Goal: Task Accomplishment & Management: Complete application form

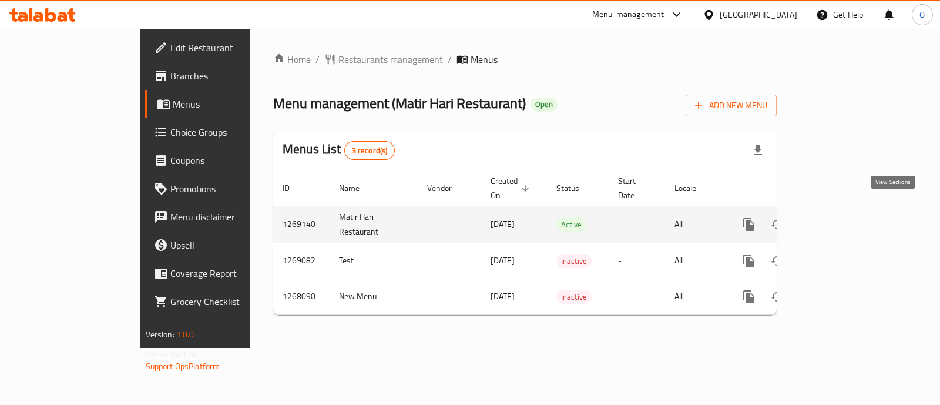
click at [839, 219] on icon "enhanced table" at bounding box center [833, 224] width 11 height 11
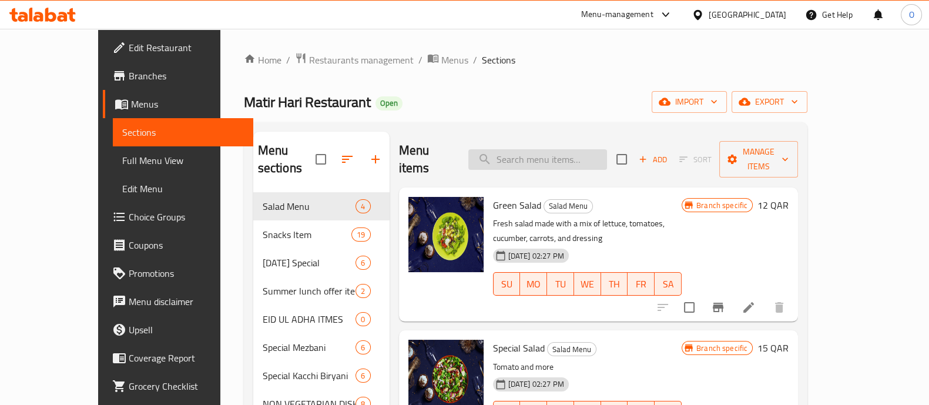
click at [545, 149] on input "search" at bounding box center [537, 159] width 139 height 21
paste input "Chicken [PERSON_NAME] Vuna With White Rice"
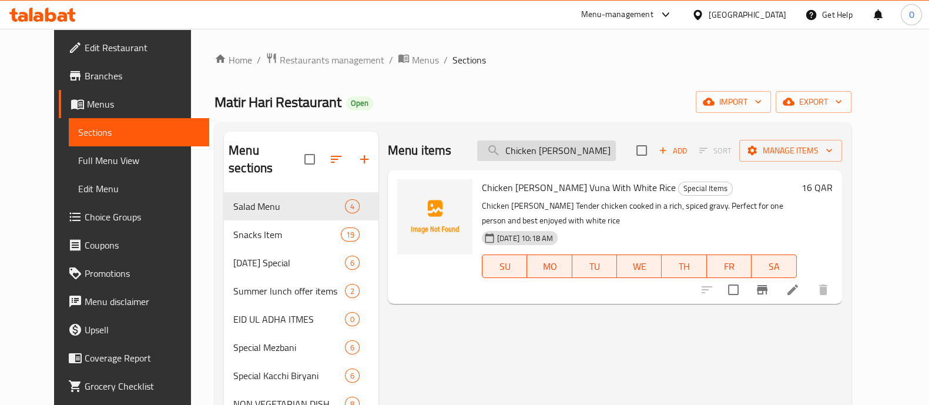
click at [541, 147] on input "Chicken [PERSON_NAME] Vuna With White Rice" at bounding box center [546, 150] width 139 height 21
paste input "Irani Morog Polau"
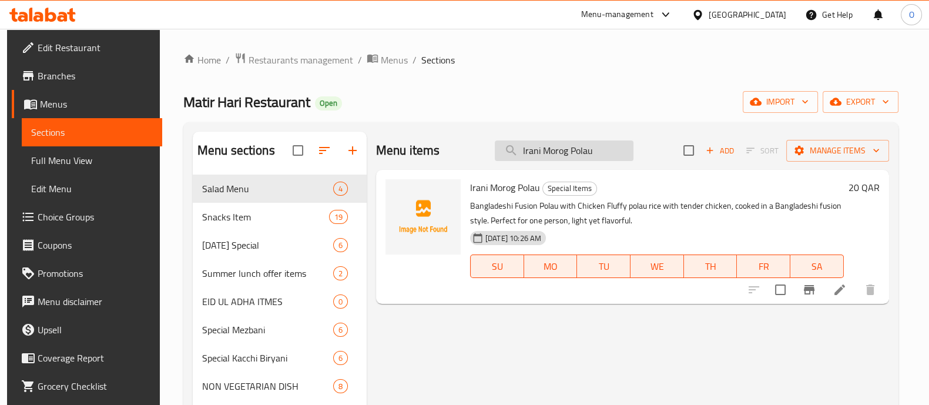
click at [561, 160] on input "Irani Morog Polau" at bounding box center [564, 150] width 139 height 21
paste input "Akhni biriyani"
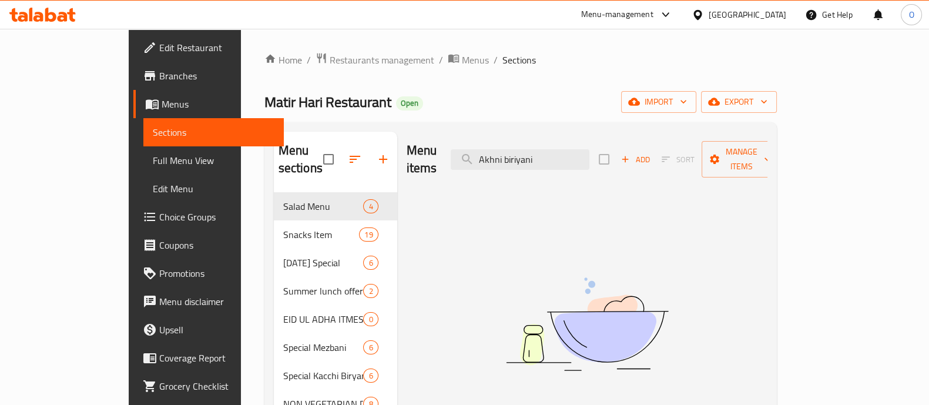
type input "Akhni biriyani"
click at [546, 156] on input "Akhni biriyani" at bounding box center [519, 159] width 139 height 21
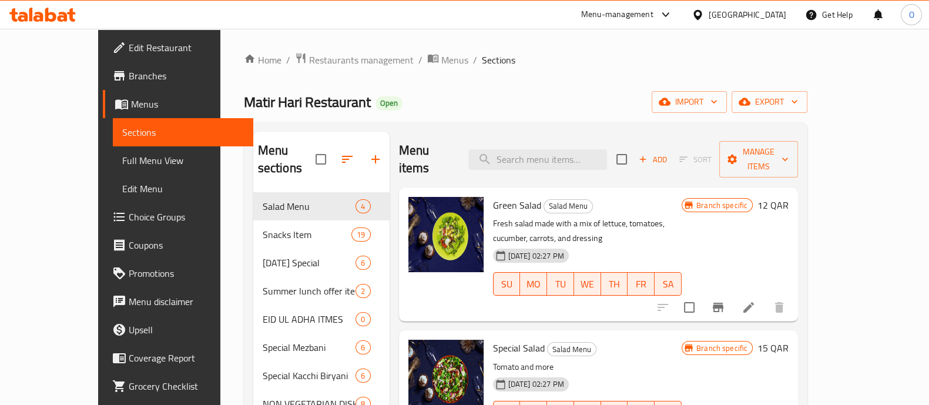
click at [722, 141] on div "Add Sort Manage items" at bounding box center [706, 159] width 181 height 36
click at [668, 153] on span "Add" at bounding box center [653, 160] width 32 height 14
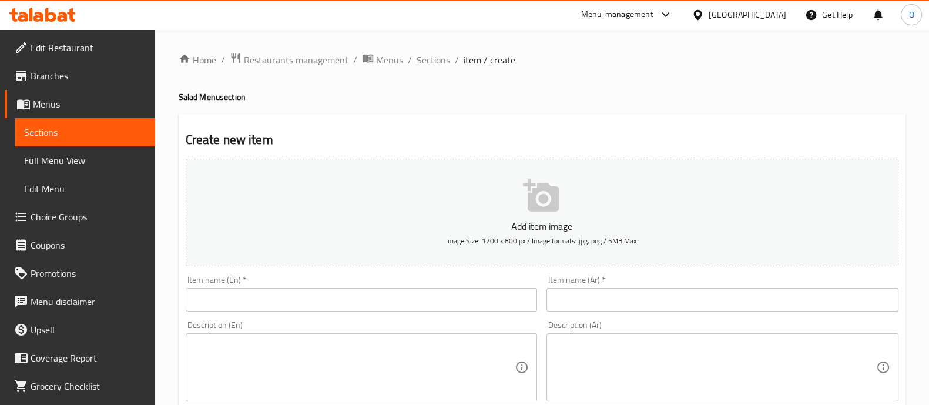
click at [327, 297] on input "text" at bounding box center [362, 299] width 352 height 23
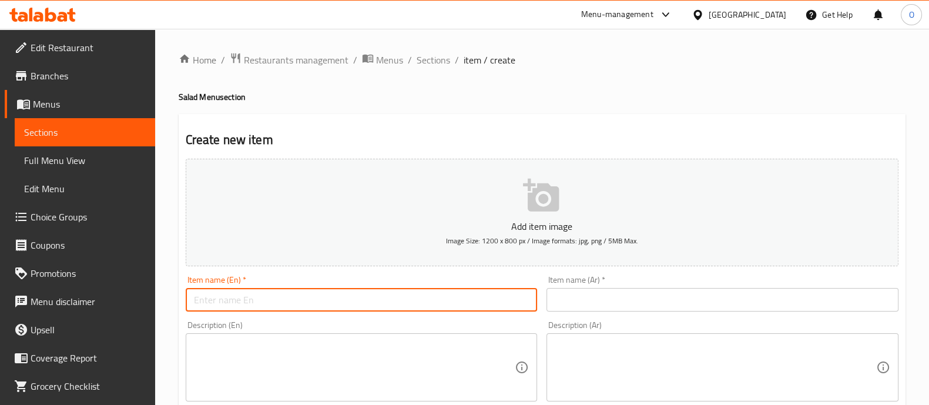
paste input "Akhni biriyani"
type input "Akhni biriyani"
click at [602, 292] on input "text" at bounding box center [722, 299] width 352 height 23
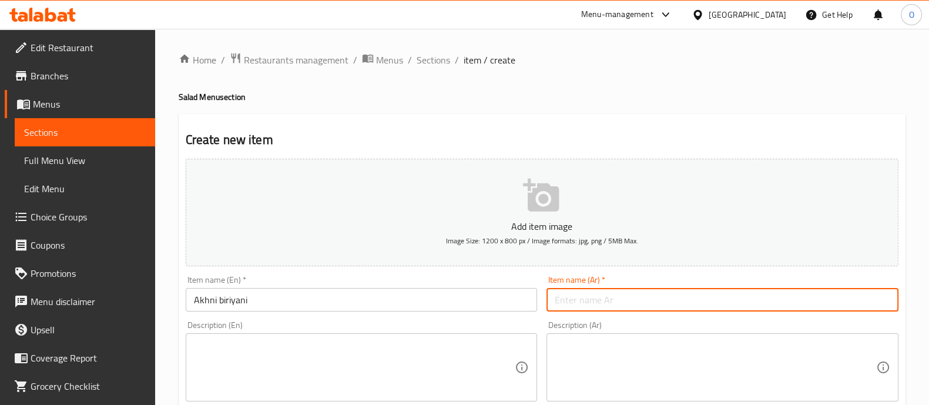
paste input "[PERSON_NAME]"
type input "[PERSON_NAME]"
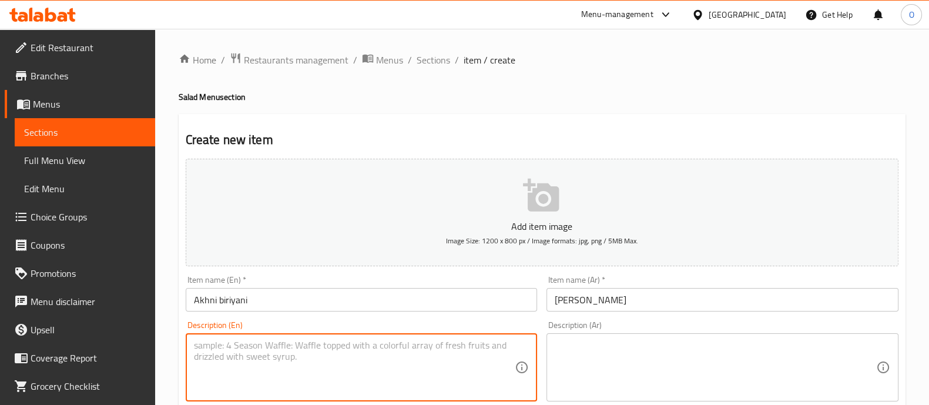
click at [321, 365] on textarea at bounding box center [354, 367] width 321 height 56
paste textarea "Aromatic polau rice cooked with tender meat and traditional spices. Perfect for…"
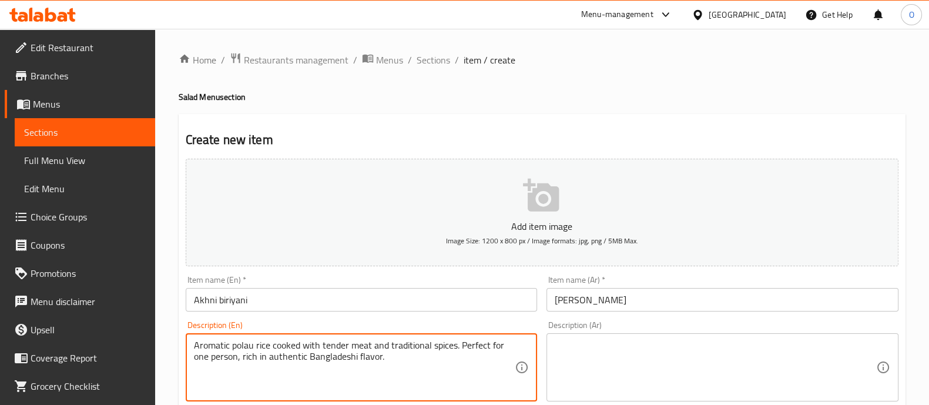
type textarea "Aromatic polau rice cooked with tender meat and traditional spices. Perfect for…"
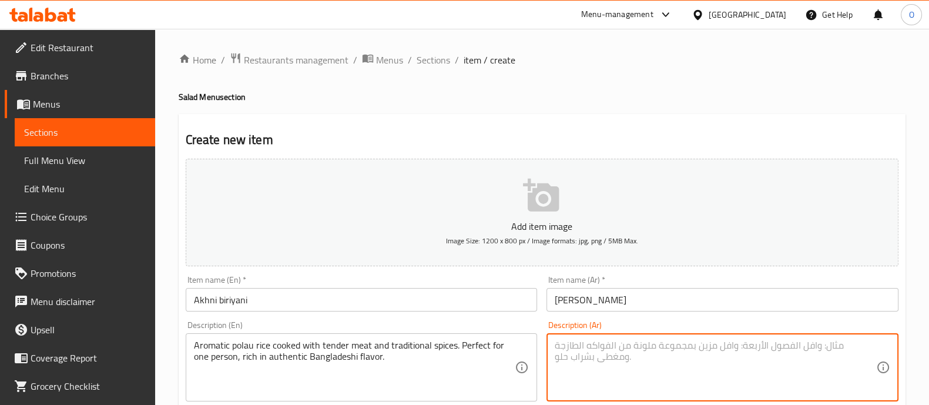
click at [623, 360] on textarea at bounding box center [714, 367] width 321 height 56
paste textarea "أرز بولاو العطري مطهو مع لحم طري وتوابل تقليدية. مثالي لشخص واحد، غني بنكهة بنغ…"
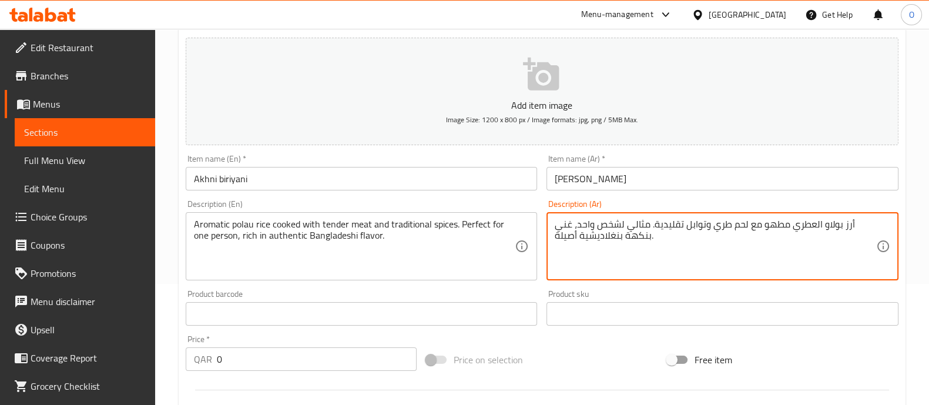
scroll to position [122, 0]
type textarea "أرز بولاو العطري مطهو مع لحم طري وتوابل تقليدية. مثالي لشخص واحد، غني بنكهة بنغ…"
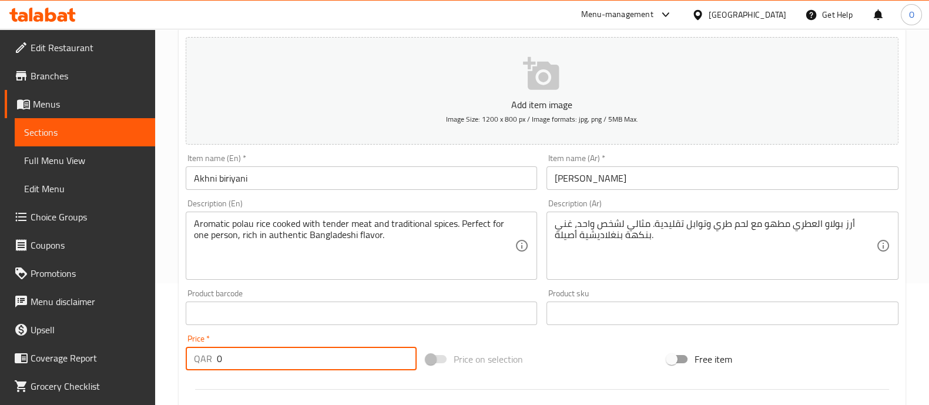
click at [276, 354] on input "0" at bounding box center [317, 358] width 200 height 23
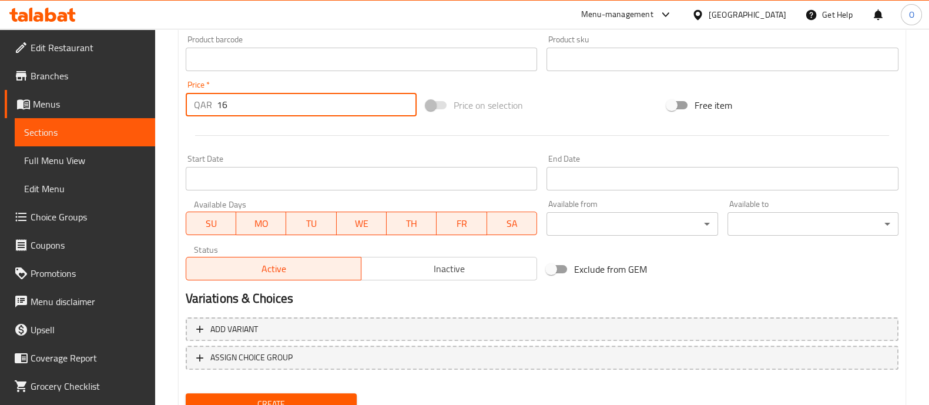
scroll to position [424, 0]
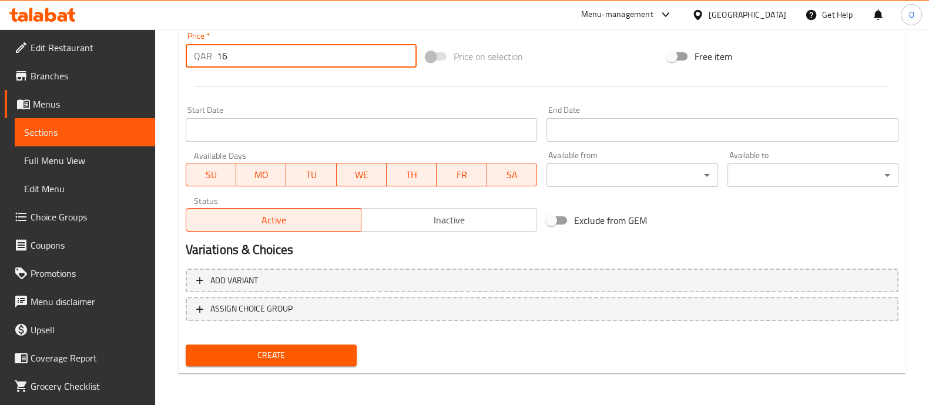
type input "16"
click at [268, 354] on span "Create" at bounding box center [271, 355] width 152 height 15
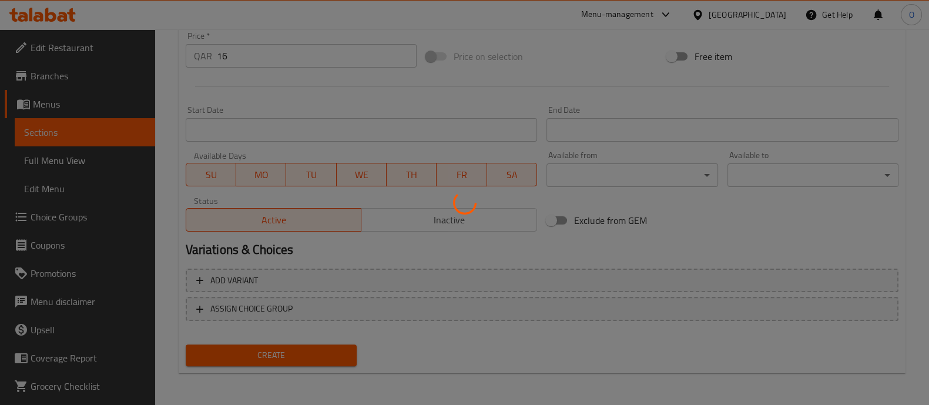
type input "0"
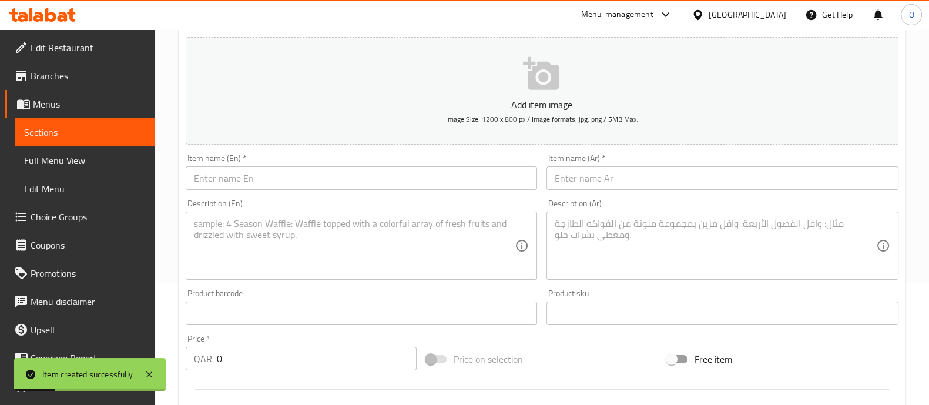
scroll to position [0, 0]
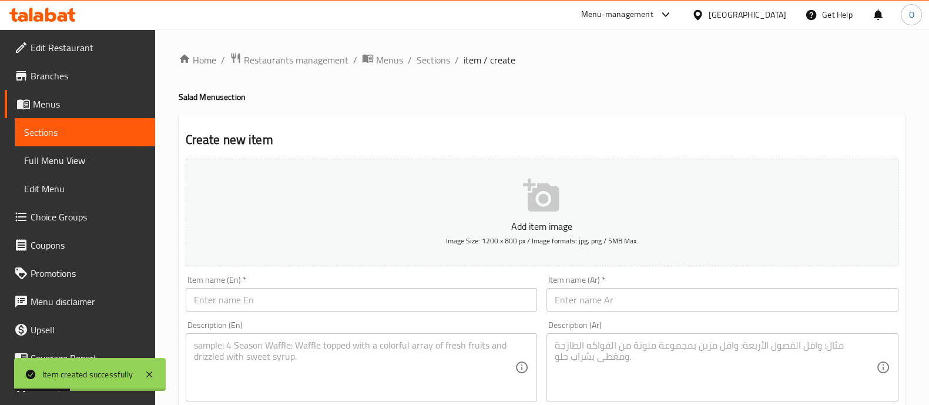
click at [264, 301] on input "text" at bounding box center [362, 299] width 352 height 23
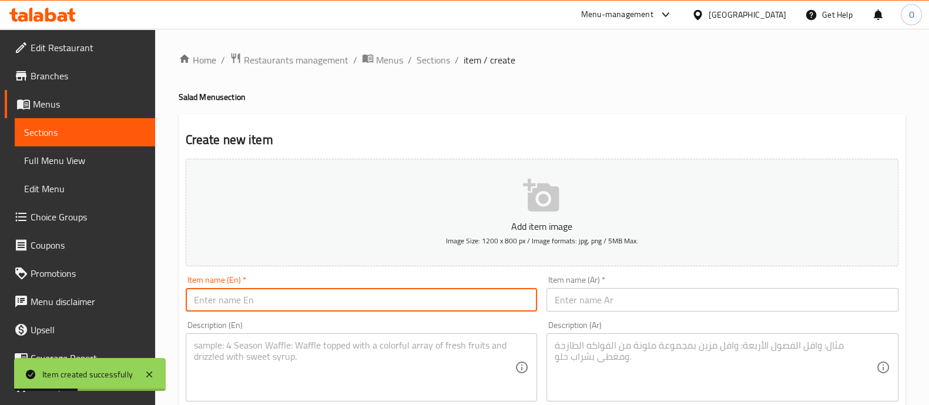
paste input "Special Family pack handi Beef with pulao."
type input "Special Family pack handi Beef with pulao."
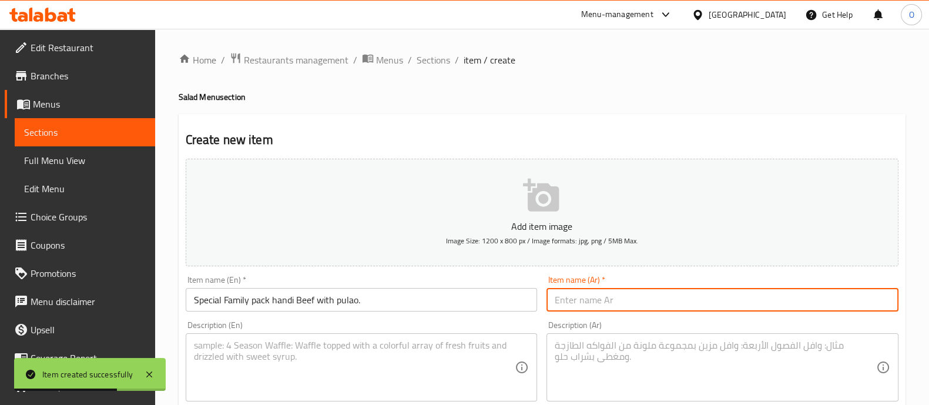
click at [593, 295] on input "text" at bounding box center [722, 299] width 352 height 23
paste input "باك عائلي خاص هاندي لحم بقر مع [PERSON_NAME]"
type input "باك عائلي خاص هاندي لحم بقر مع [PERSON_NAME]"
click at [423, 352] on textarea at bounding box center [354, 367] width 321 height 56
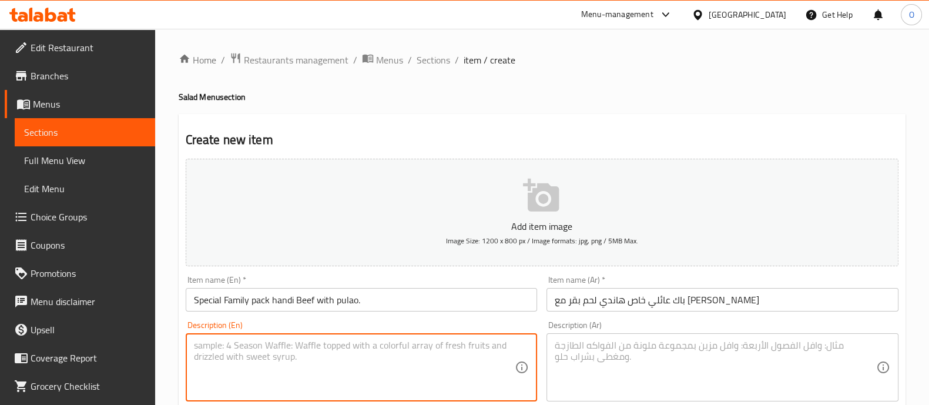
paste textarea "Special Family pack 500gm handi Beef with pulao. Upto 4 family member"
type textarea "Special Family pack 500gm handi Beef with pulao. Upto 4 family member"
click at [637, 351] on textarea at bounding box center [714, 367] width 321 height 56
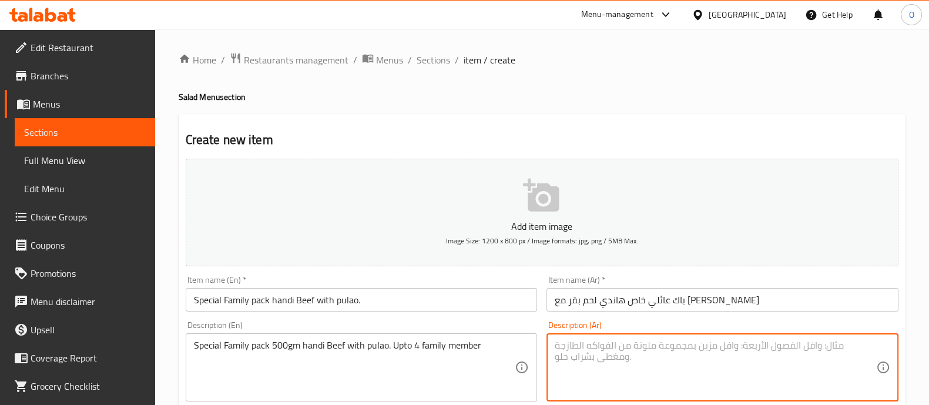
paste textarea "باقة عائلية خاصة 500 جرام لحم بقري مع [PERSON_NAME]. تكفي حتى 4 أفراد [DEMOGRAP…"
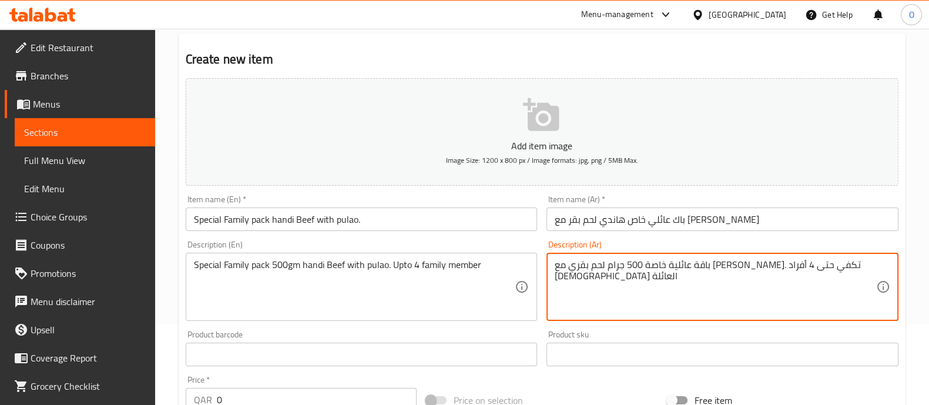
scroll to position [82, 0]
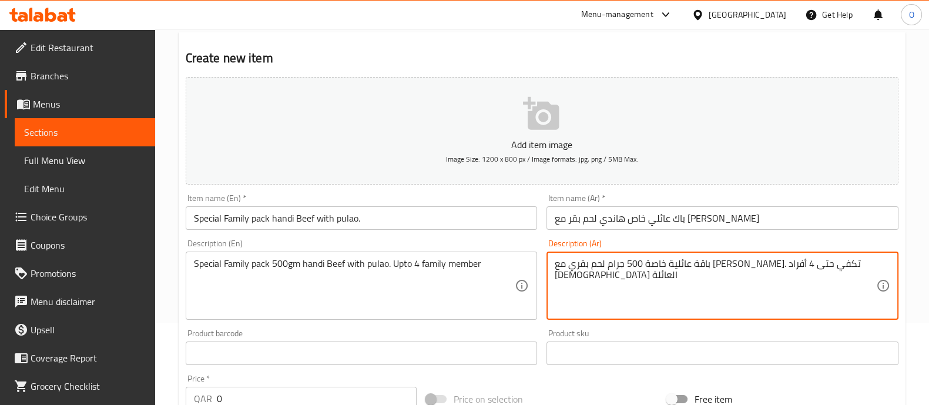
type textarea "باقة عائلية خاصة 500 جرام لحم بقري مع [PERSON_NAME]. تكفي حتى 4 أفراد [DEMOGRAP…"
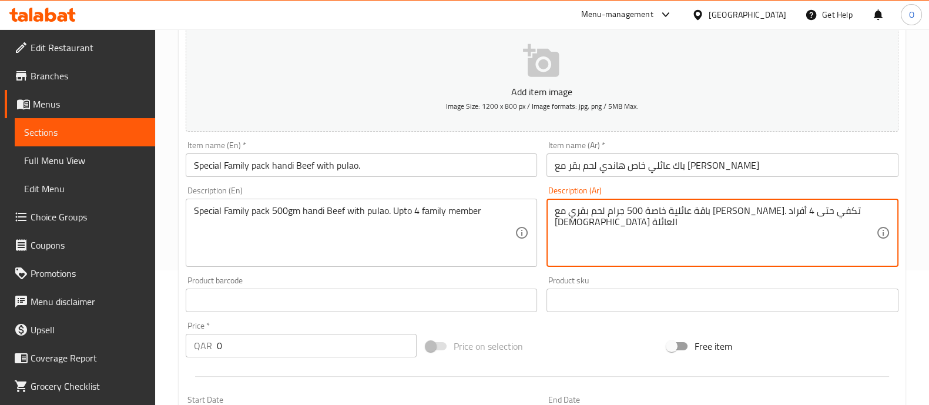
click at [321, 345] on input "0" at bounding box center [317, 345] width 200 height 23
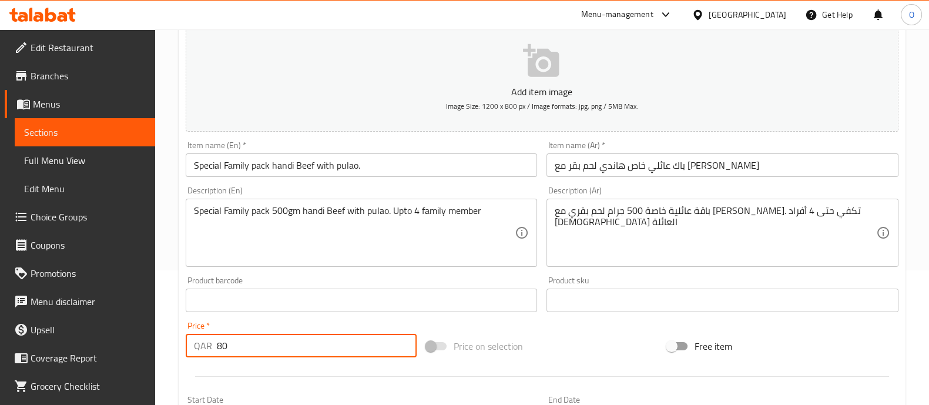
scroll to position [424, 0]
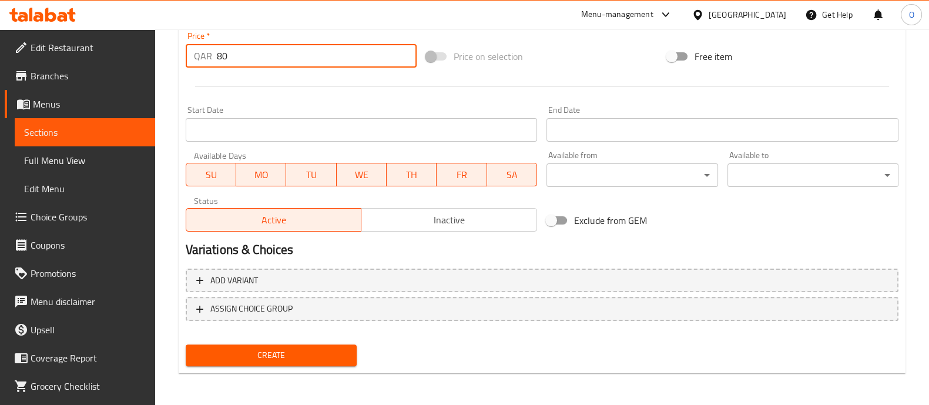
type input "80"
click at [267, 351] on span "Create" at bounding box center [271, 355] width 152 height 15
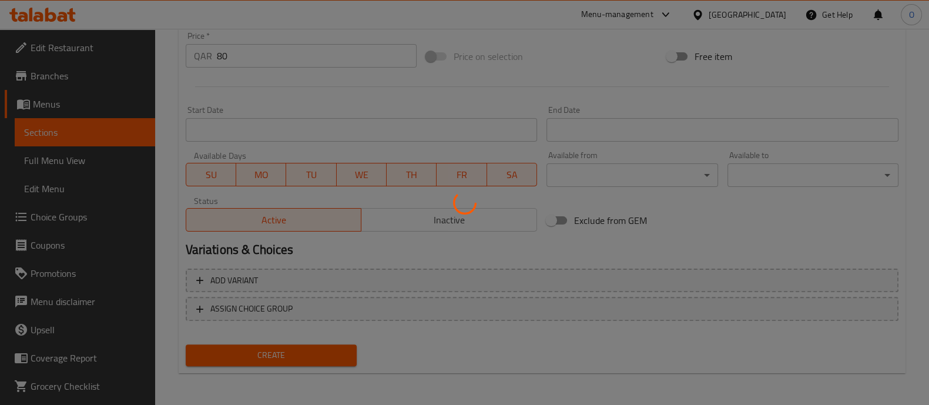
type input "0"
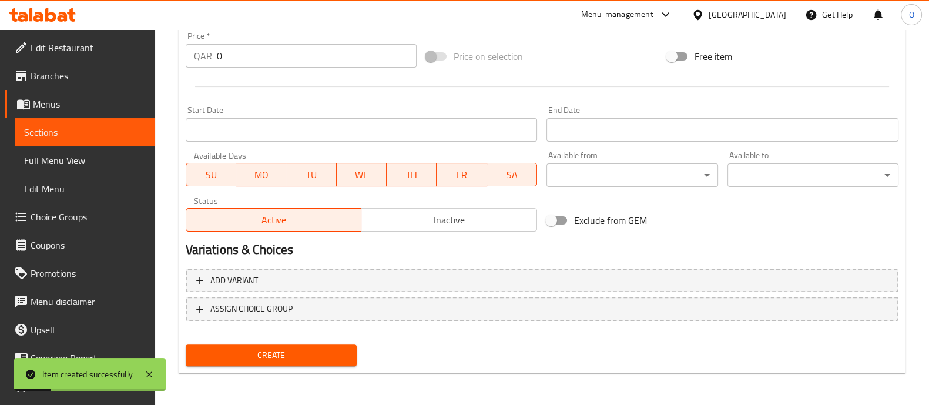
scroll to position [0, 0]
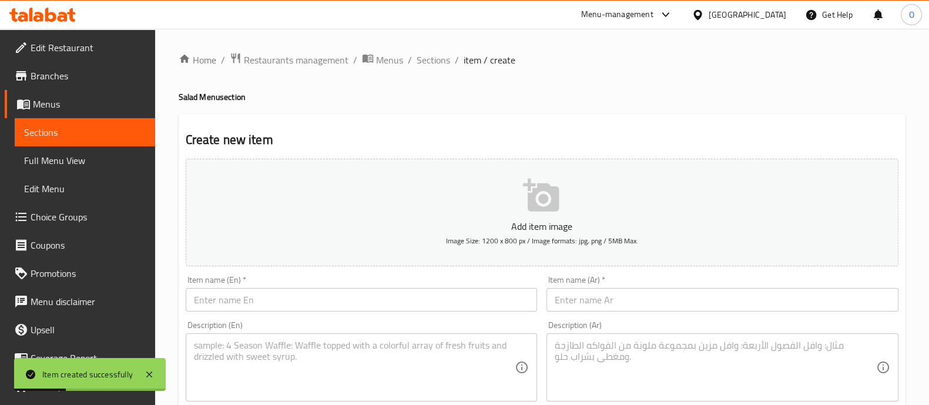
click at [224, 304] on input "text" at bounding box center [362, 299] width 352 height 23
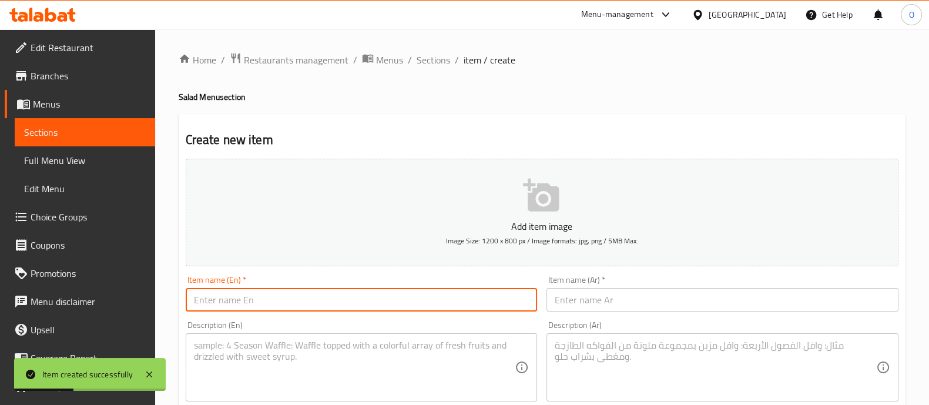
paste input "Special Family pack handi duck with pulao"
type input "Special Family pack handi duck with pulao"
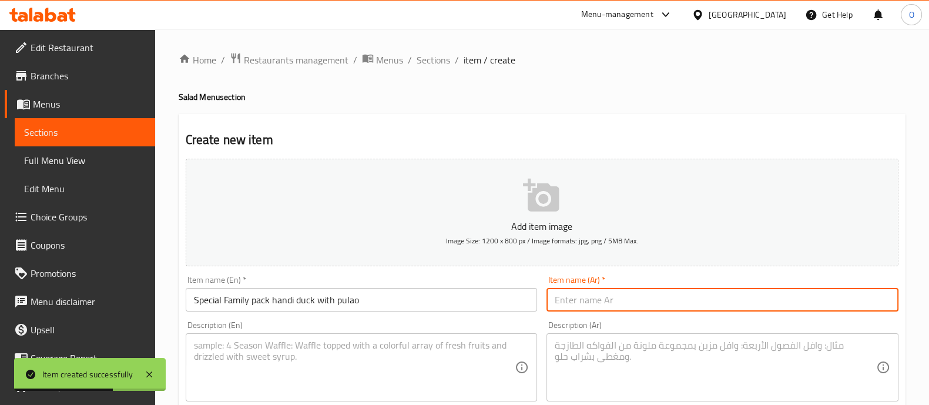
click at [630, 292] on input "text" at bounding box center [722, 299] width 352 height 23
paste input "باقة عائلية خاصة حندي بطة مع [PERSON_NAME]"
type input "باقة عائلية خاصة حندي بطة مع [PERSON_NAME]"
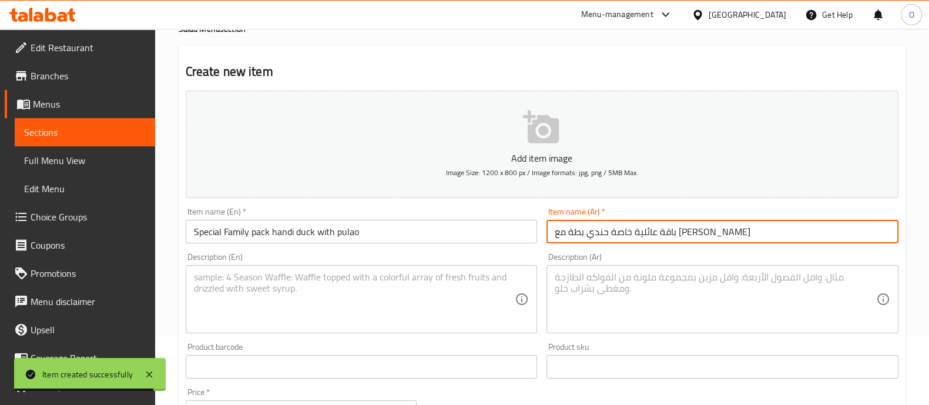
scroll to position [75, 0]
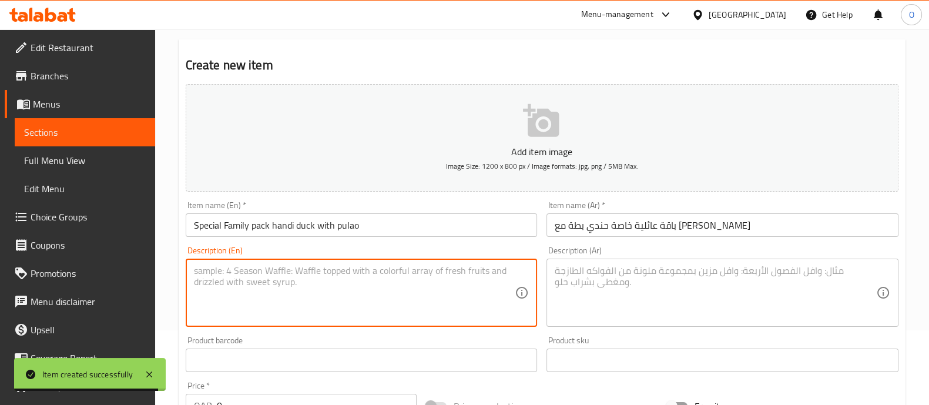
click at [300, 281] on textarea at bounding box center [354, 293] width 321 height 56
paste textarea "pack handi duck with pulao.upto 4 family member"
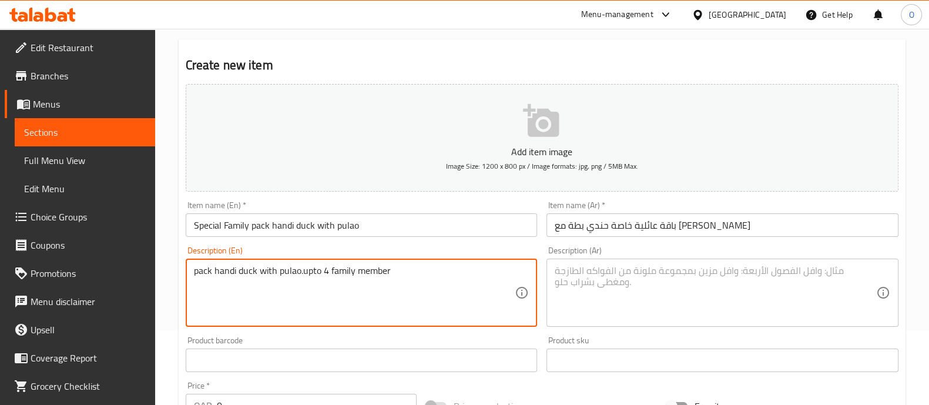
type textarea "pack handi duck with pulao.upto 4 family member"
click at [648, 275] on textarea at bounding box center [714, 293] width 321 height 56
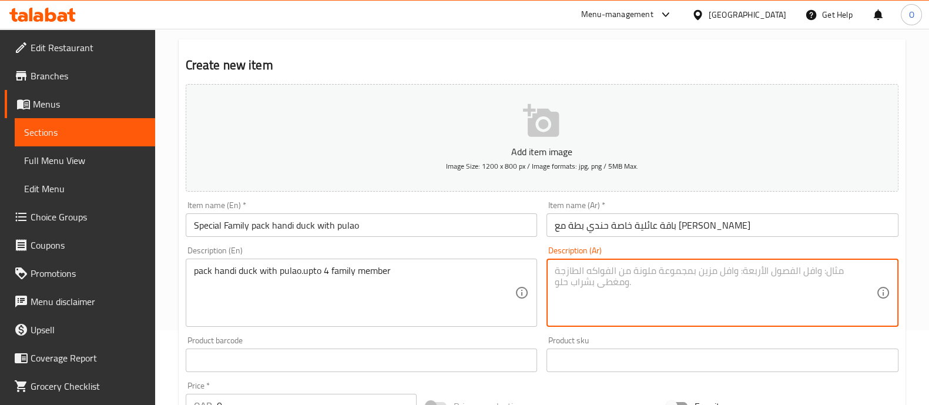
paste textarea "حزمة عائلية خاصة: حندي بطة مع [PERSON_NAME]. تكفي حتى 4 أفراد [DEMOGRAPHIC_DATA…"
type textarea "حزمة عائلية خاصة: حندي بطة مع [PERSON_NAME]. تكفي حتى 4 أفراد [DEMOGRAPHIC_DATA…"
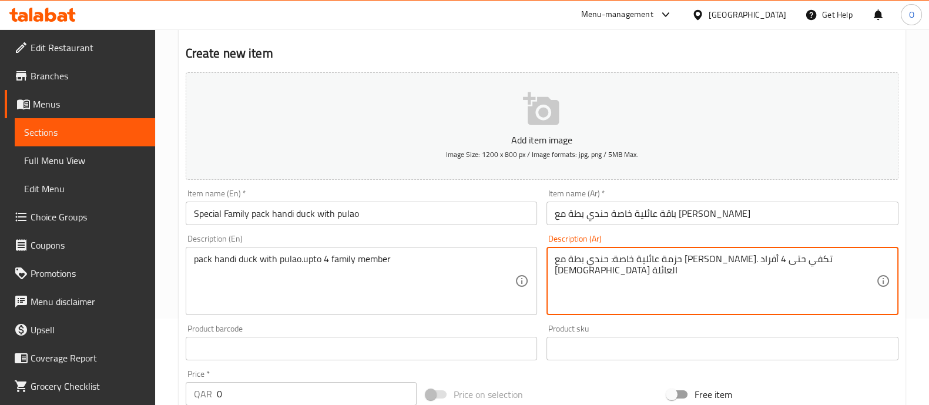
click at [271, 392] on input "0" at bounding box center [317, 393] width 200 height 23
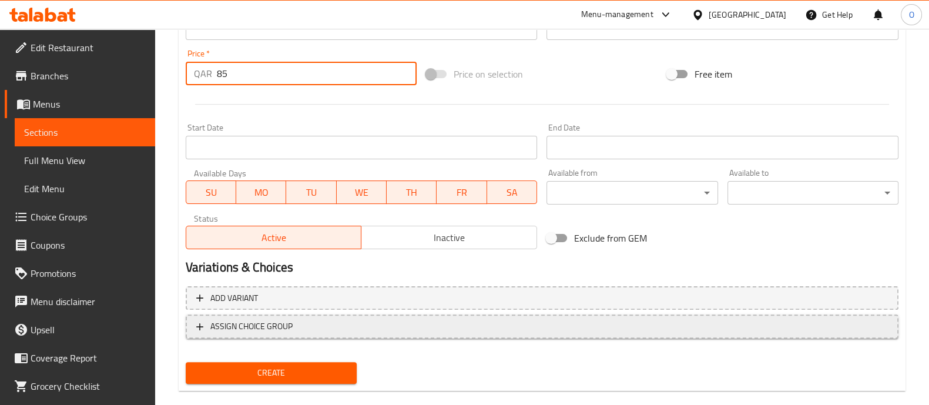
scroll to position [421, 0]
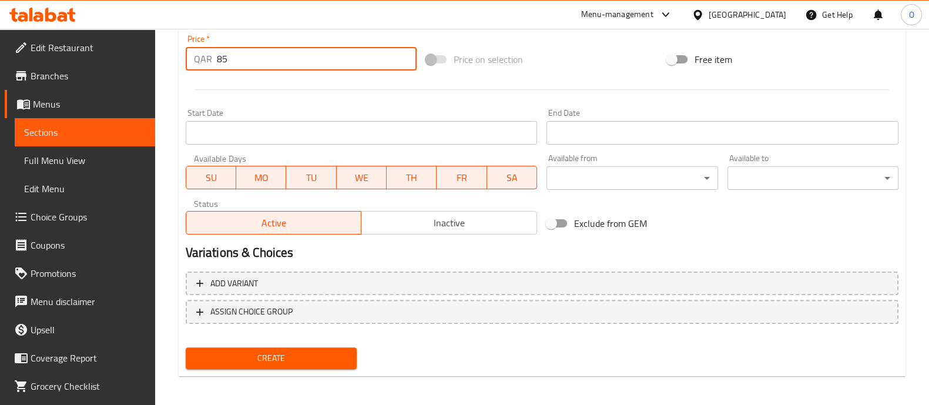
type input "85"
click at [265, 348] on button "Create" at bounding box center [271, 358] width 171 height 22
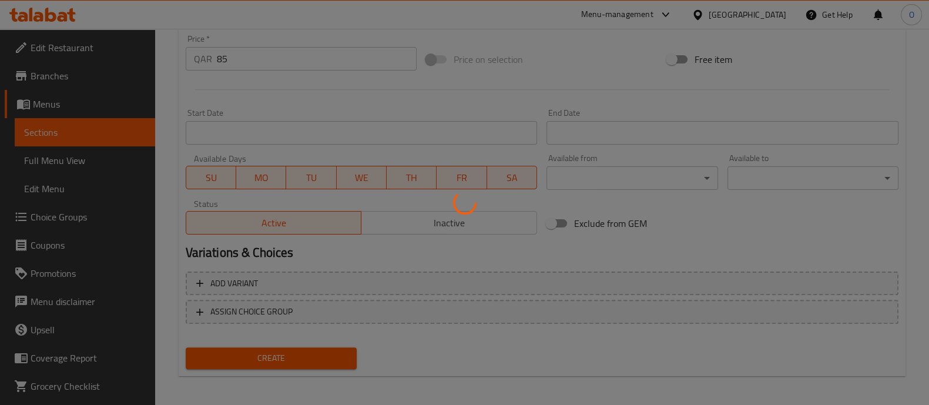
type input "0"
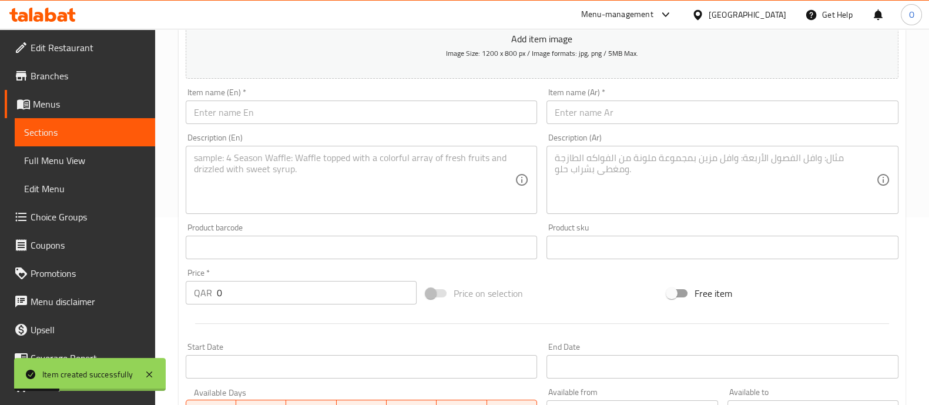
scroll to position [183, 0]
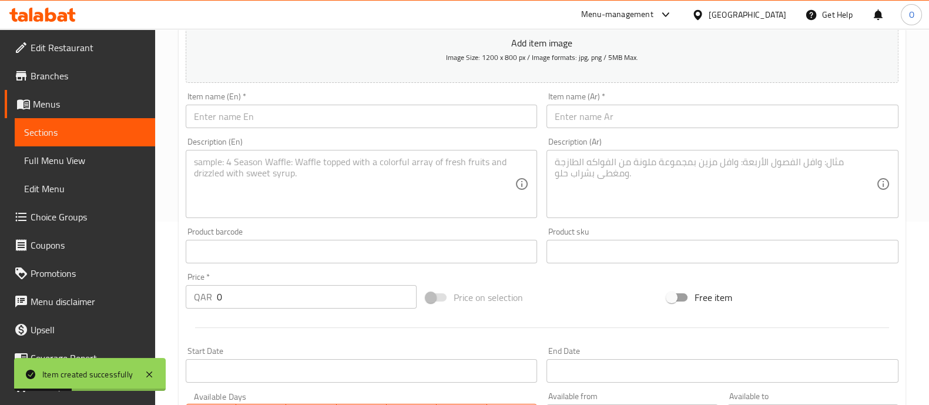
click at [256, 122] on input "text" at bounding box center [362, 116] width 352 height 23
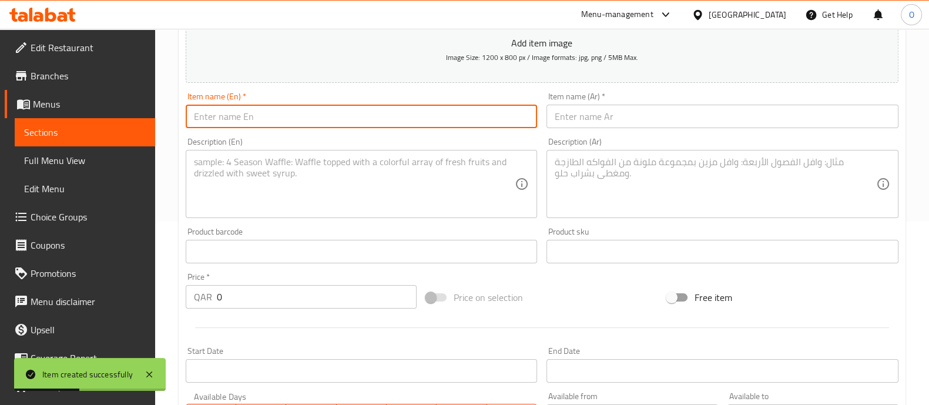
paste input "Special Family pack chicken Roast with khichuri rice"
type input "Special Family pack chicken Roast with khichuri rice"
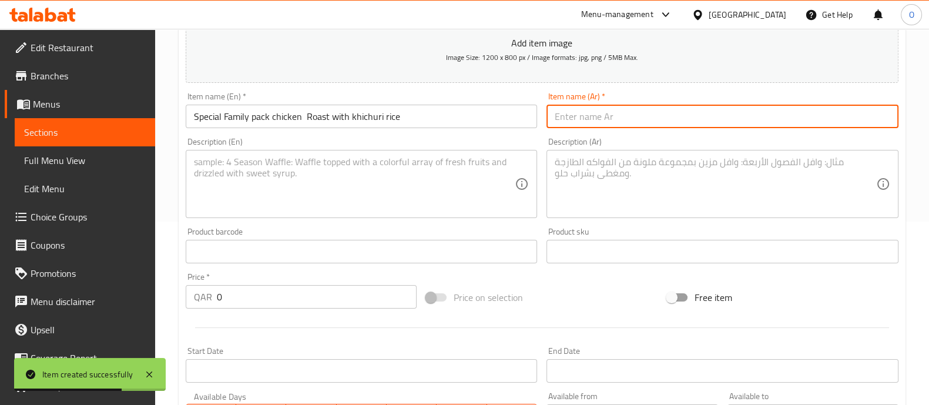
click at [610, 122] on input "text" at bounding box center [722, 116] width 352 height 23
paste input "باقة خاصة للعائلة دجاج مشوي مع أرز الخيشوري"
type input "باقة خاصة للعائلة دجاج مشوي مع أرز الخيشوري"
click at [339, 176] on textarea at bounding box center [354, 184] width 321 height 56
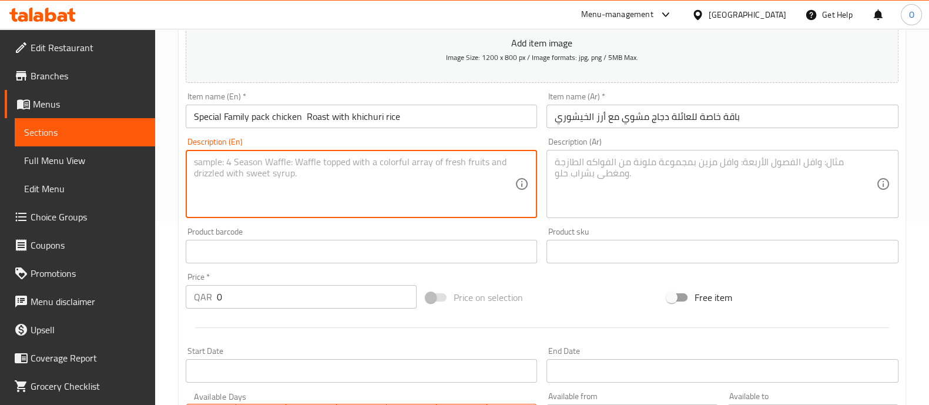
paste textarea "Special Family pack chicken Roast with khichuri rice. 4/5 person"
type textarea "Special Family pack chicken Roast with khichuri rice. 4/5 person"
click at [643, 157] on textarea at bounding box center [714, 184] width 321 height 56
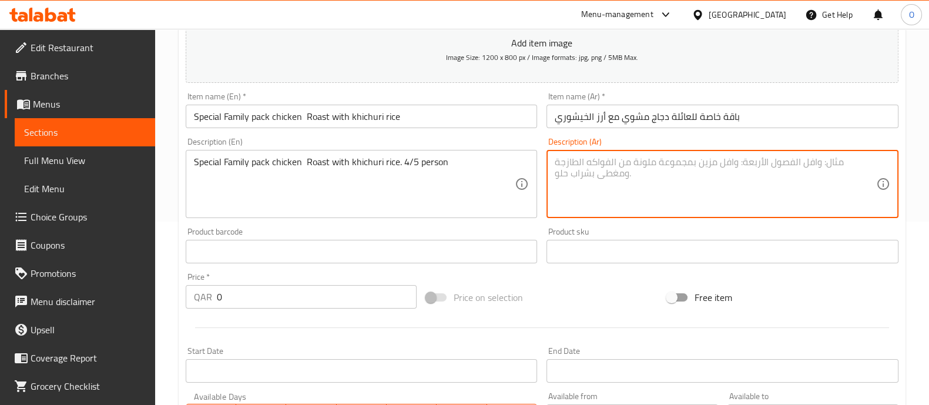
paste textarea "علبة عائلية خاصة دجاج مشوي مع أرز الخيشوري"
type textarea "علبة عائلية خاصة دجاج مشوي مع أرز الخيشوري"
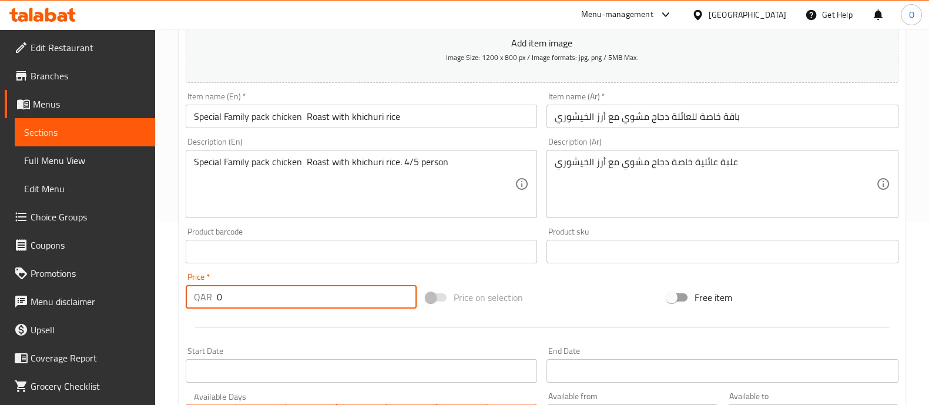
click at [236, 304] on input "0" at bounding box center [317, 296] width 200 height 23
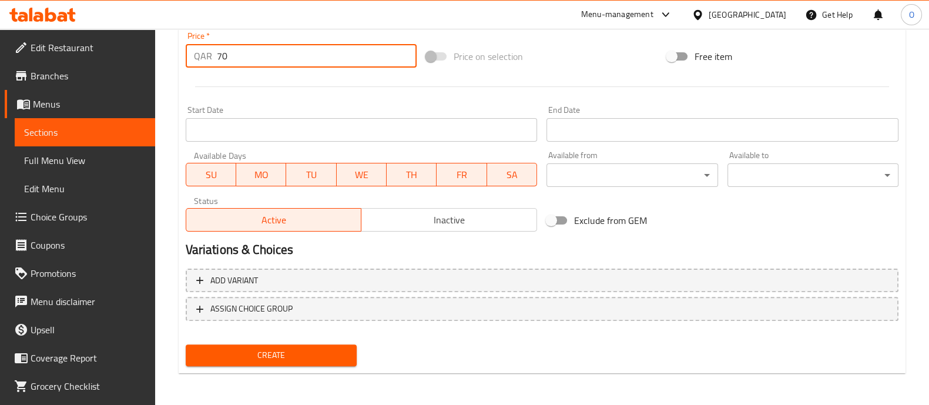
type input "70"
click at [280, 341] on div "Create" at bounding box center [271, 354] width 180 height 31
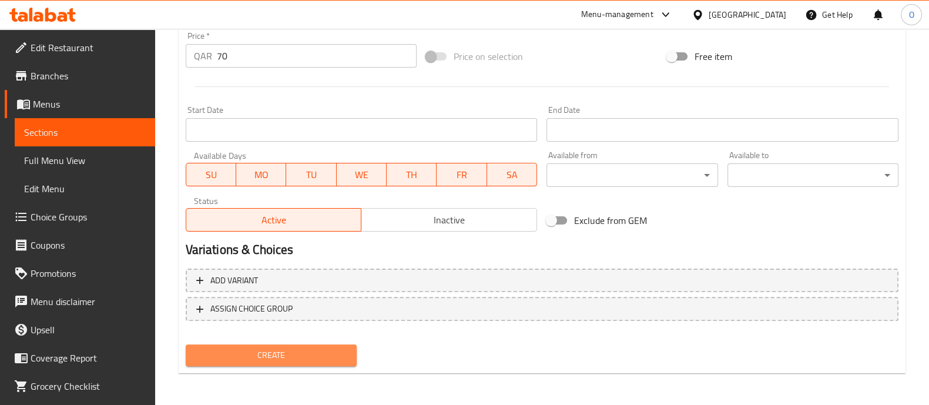
click at [297, 349] on span "Create" at bounding box center [271, 355] width 152 height 15
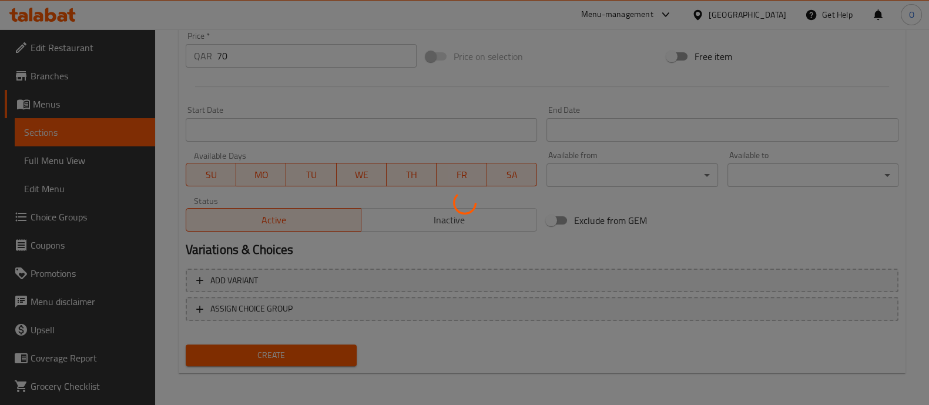
type input "0"
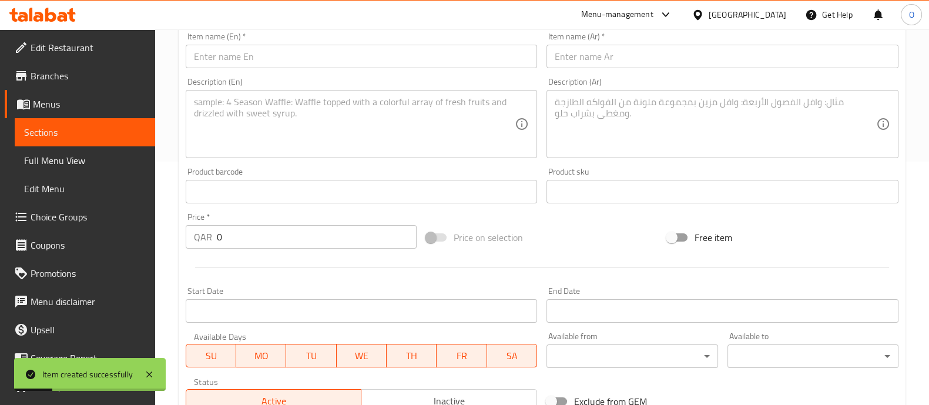
scroll to position [220, 0]
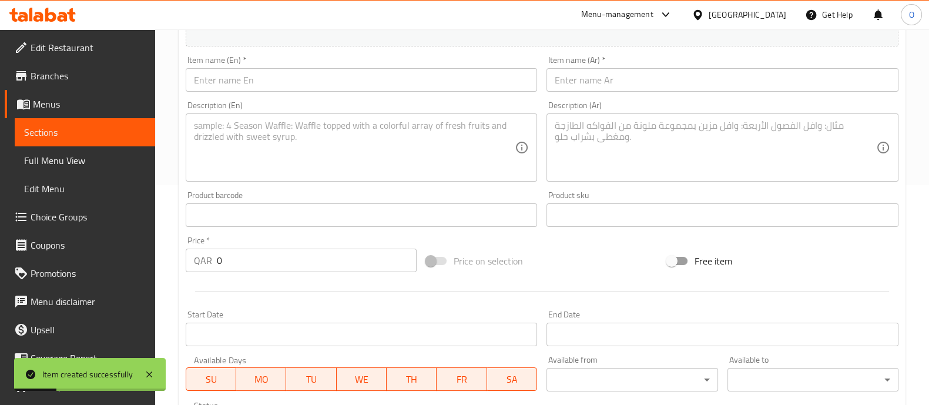
click at [243, 73] on input "text" at bounding box center [362, 79] width 352 height 23
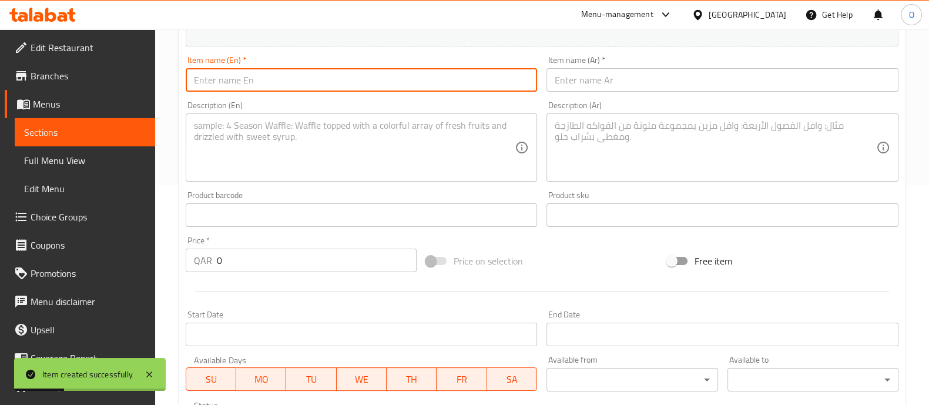
paste input "Special Family Pack Pulao/Ghee Rice With Full Chicken Roast"
type input "Special Family Pack Pulao/Ghee Rice With Full Chicken Roast"
click at [594, 80] on input "text" at bounding box center [722, 79] width 352 height 23
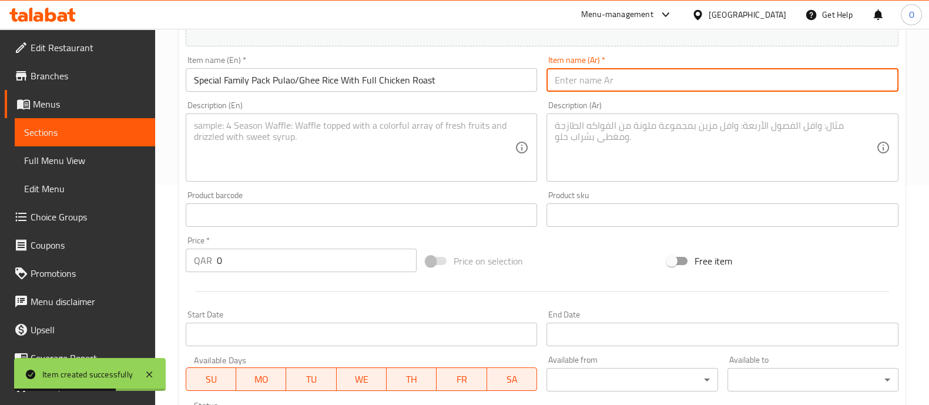
paste input "باك خاص للعائلة بولاو/أرز بالسمن مع دجاج مشوي كامل"
type input "باك خاص للعائلة بولاو/أرز بالسمن مع دجاج مشوي كامل"
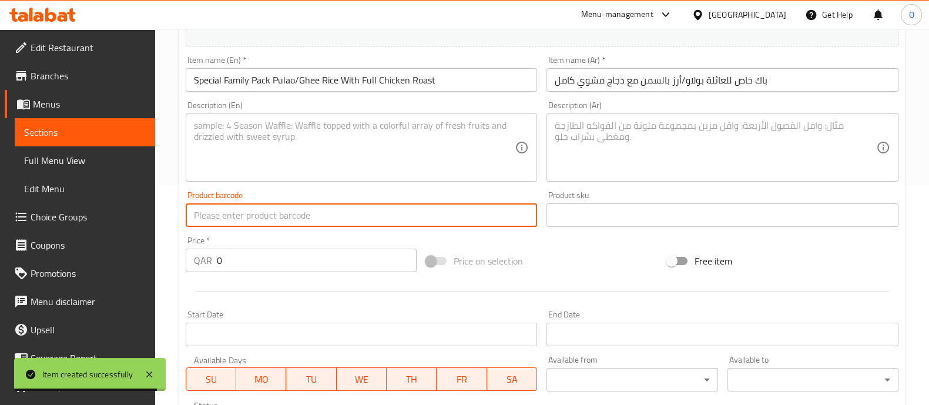
click at [382, 204] on input "text" at bounding box center [362, 214] width 352 height 23
click at [360, 139] on textarea at bounding box center [354, 148] width 321 height 56
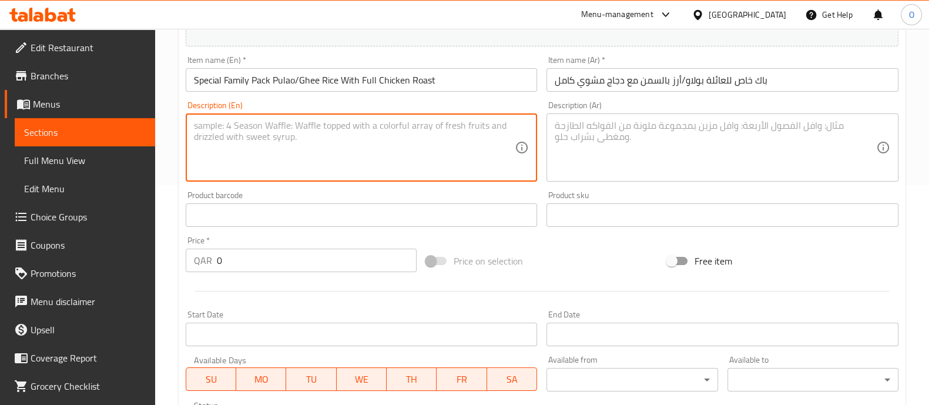
paste textarea "Pulao And ghee rice with Full chicken 4/5 person"
type textarea "Pulao And ghee rice with Full chicken 4/5 person"
click at [614, 140] on textarea at bounding box center [714, 148] width 321 height 56
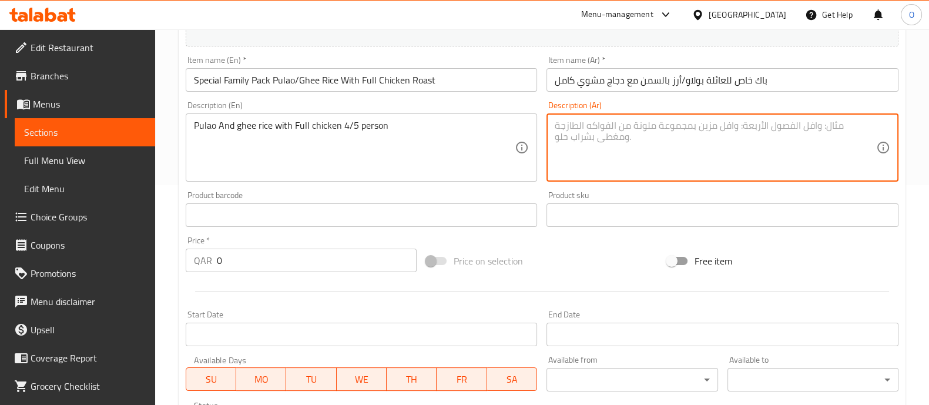
paste textarea "بولاو/أرز بالسمن ودجاج مشوي لأربعة أشخاص"
type textarea "بولاو/أرز بالسمن ودجاج مشوي لأربعة أشخاص"
click at [261, 259] on input "0" at bounding box center [317, 259] width 200 height 23
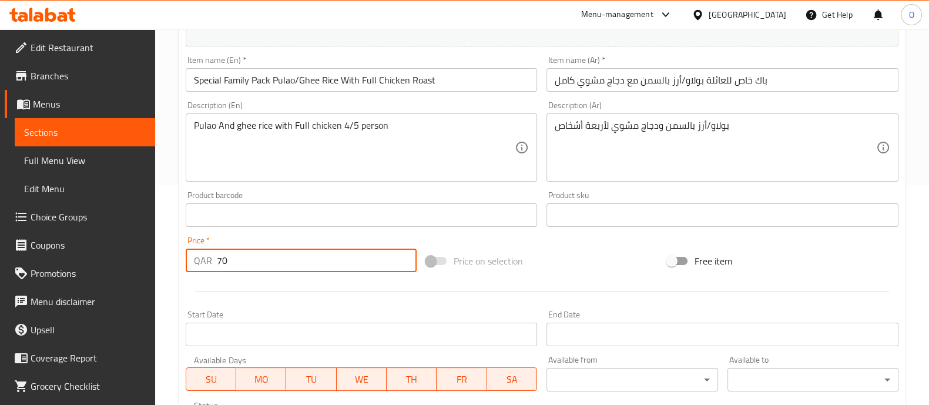
scroll to position [424, 0]
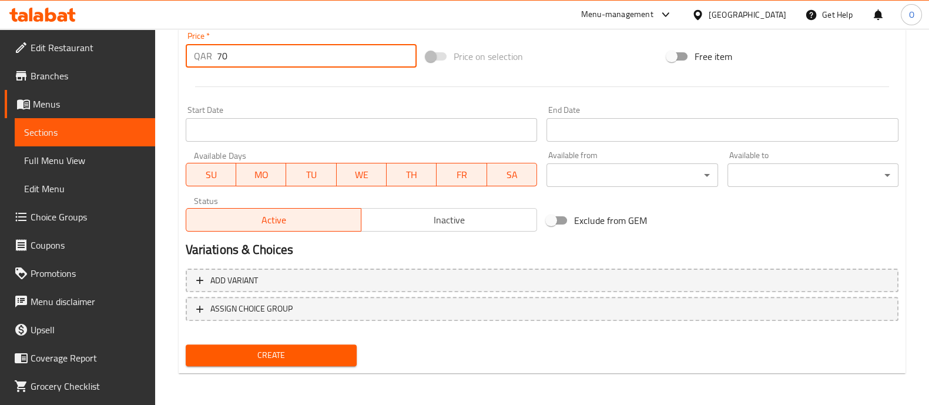
type input "70"
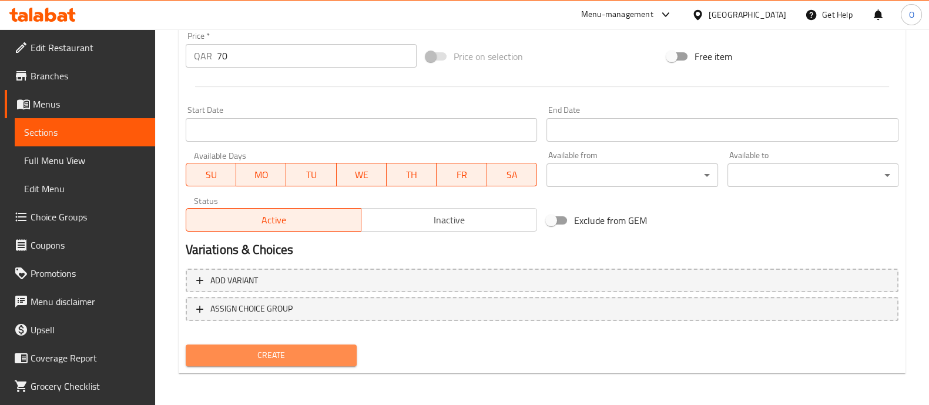
click at [281, 352] on span "Create" at bounding box center [271, 355] width 152 height 15
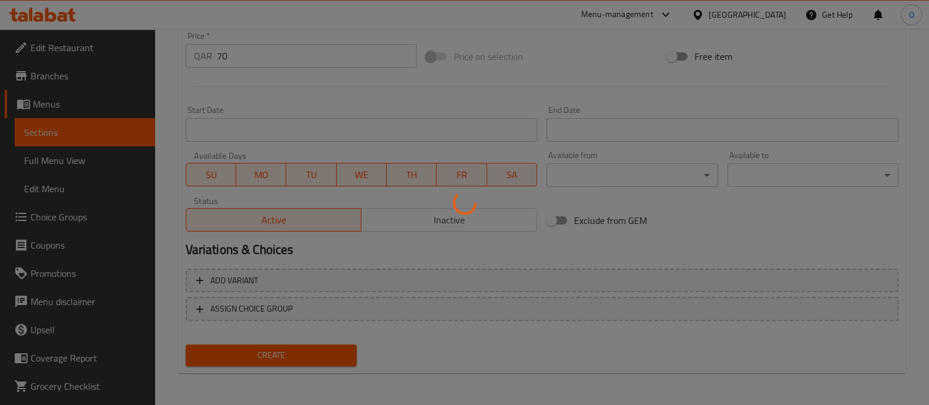
type input "0"
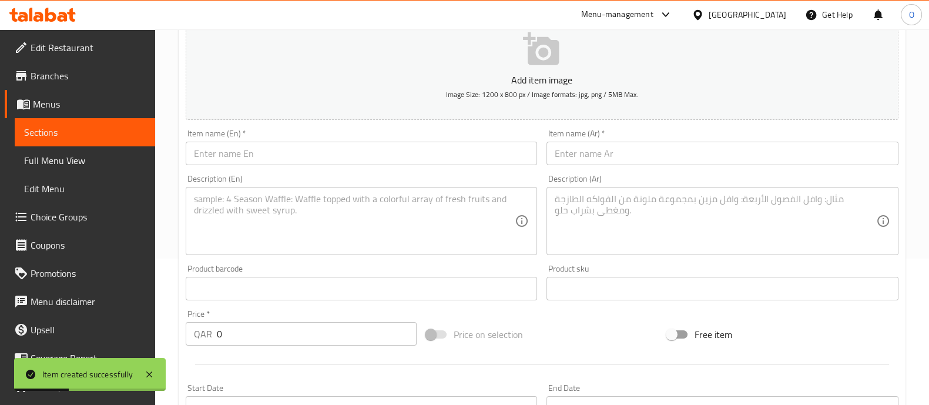
scroll to position [0, 0]
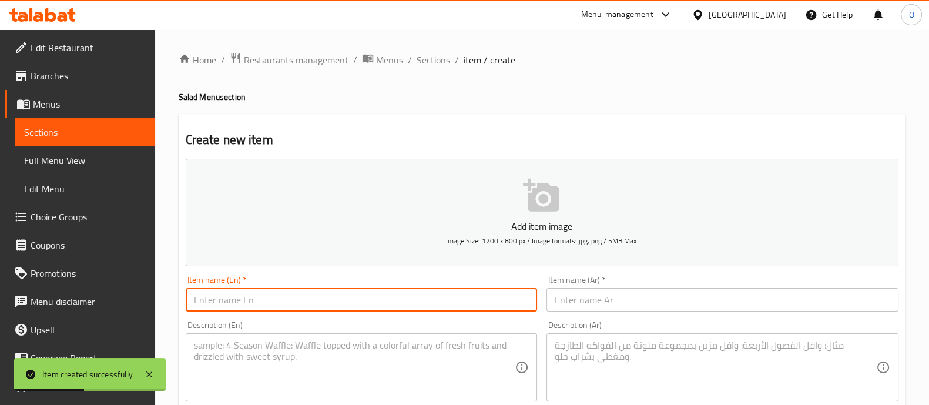
click at [302, 306] on input "text" at bounding box center [362, 299] width 352 height 23
paste input "Special Family Pack Khichuri Rice With Duck [PERSON_NAME]"
type input "Special Family Pack Khichuri Rice With Duck [PERSON_NAME]"
click at [587, 292] on input "text" at bounding box center [722, 299] width 352 height 23
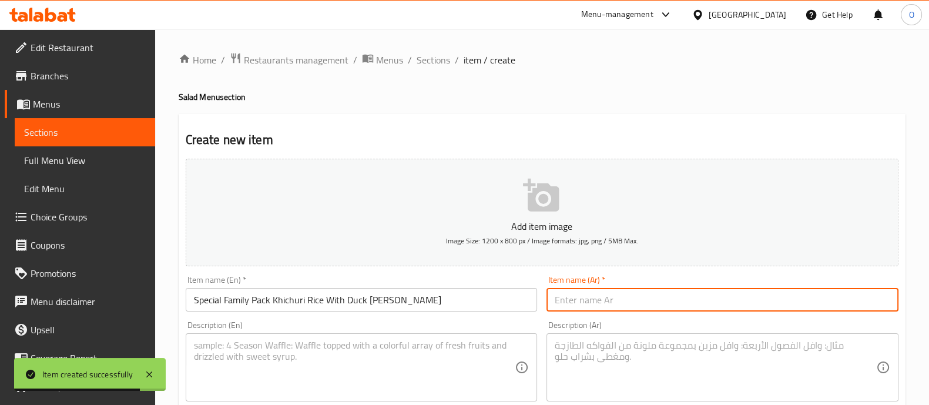
paste input "باقة عائلية خاصة من خيشوري الأرز مع كاري البط"
type input "باقة عائلية خاصة من خيشوري الأرز مع كاري البط"
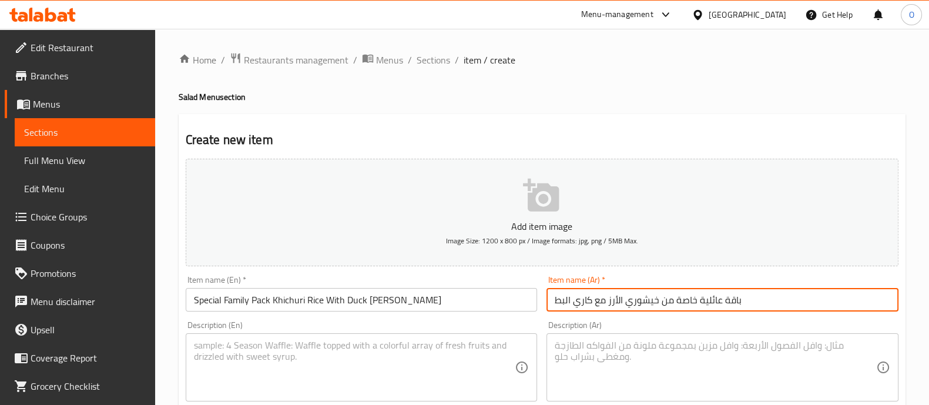
click at [363, 362] on textarea at bounding box center [354, 367] width 321 height 56
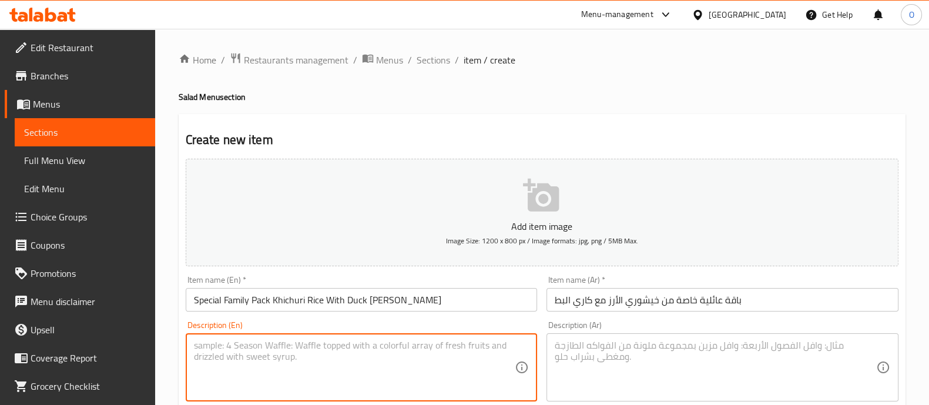
paste textarea "Khichuri rice with duck [PERSON_NAME]. 4/5 person"
type textarea "Khichuri rice with duck [PERSON_NAME]. 4/5 person"
click at [587, 367] on textarea at bounding box center [714, 367] width 321 height 56
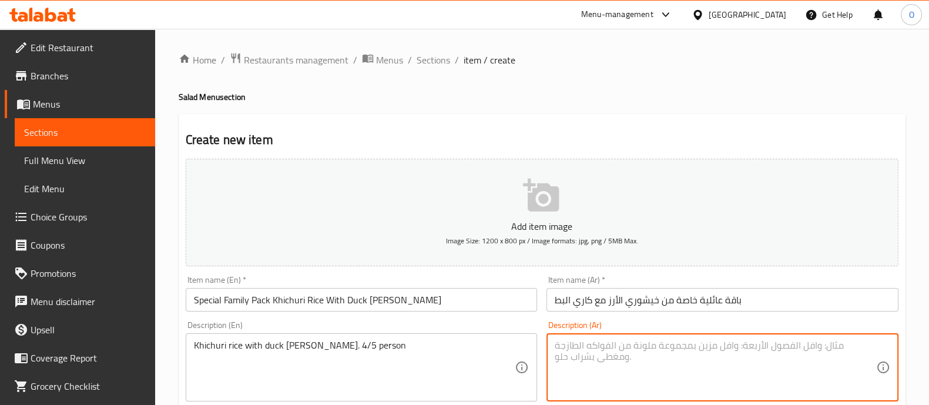
paste textarea "خيشوري الأرز مع كاري البط. 4/5 أشخاص"
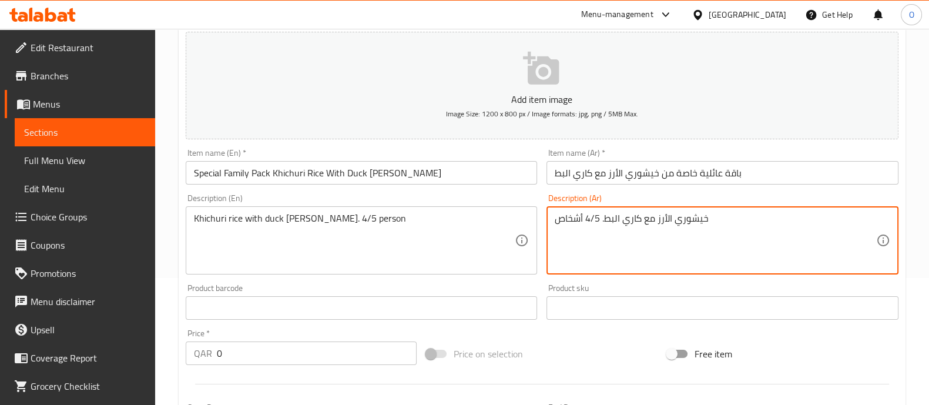
scroll to position [127, 0]
type textarea "خيشوري الأرز مع كاري البط. 4/5 أشخاص"
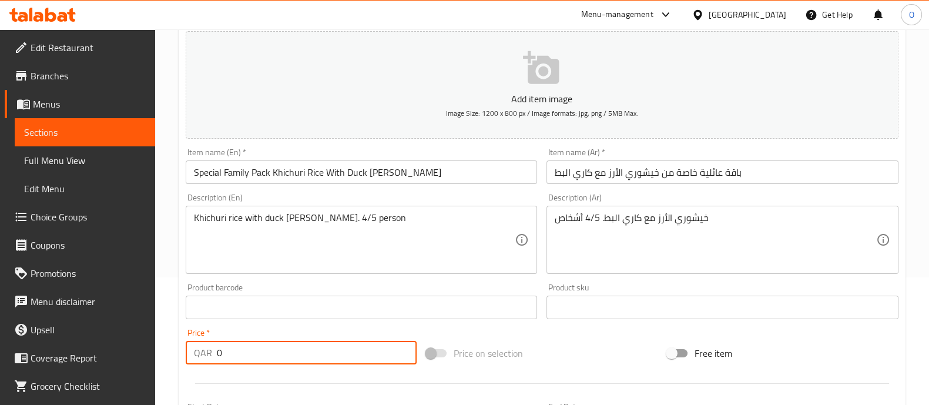
click at [345, 354] on input "0" at bounding box center [317, 352] width 200 height 23
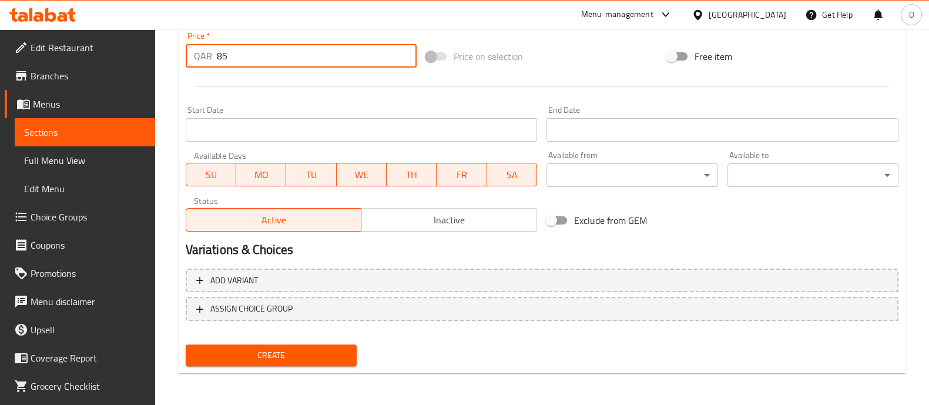
type input "85"
click at [295, 354] on span "Create" at bounding box center [271, 355] width 152 height 15
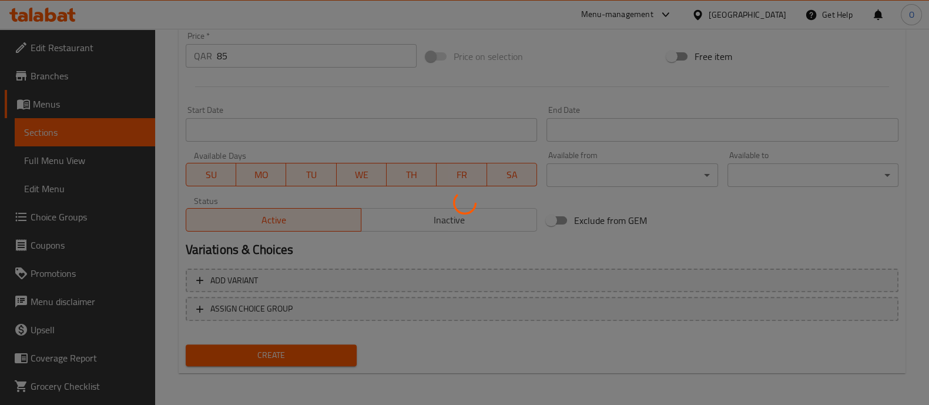
type input "0"
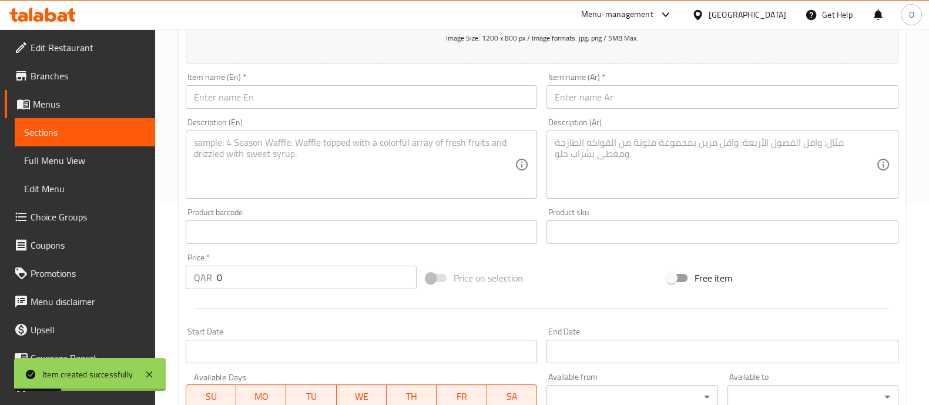
scroll to position [201, 0]
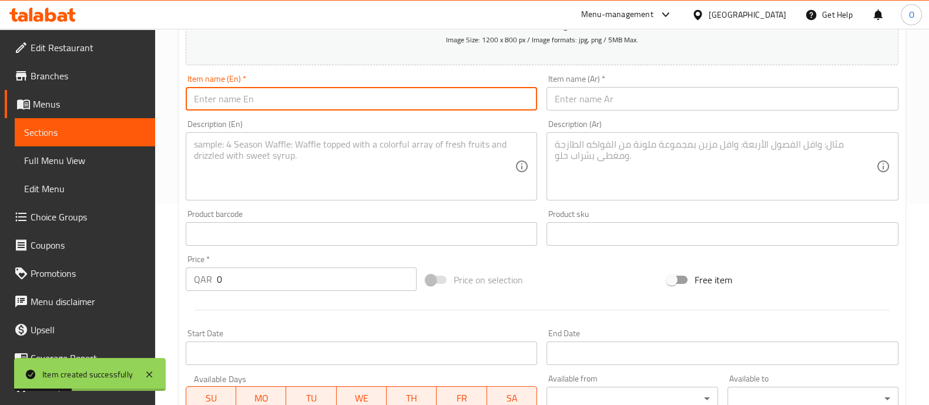
click at [212, 88] on input "text" at bounding box center [362, 98] width 352 height 23
paste input "Special Family Pack Khichuri Rice With Handi Beef"
type input "Special Family Pack Khichuri Rice With Handi Beef"
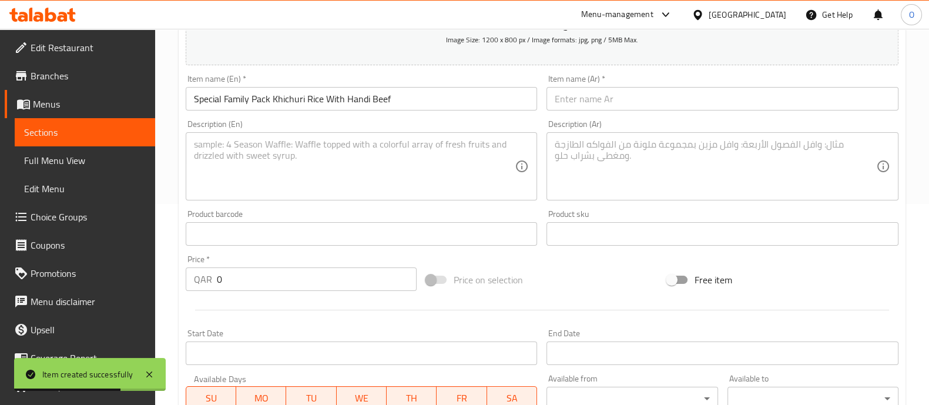
click at [610, 110] on div "Item name (Ar)   * Item name (Ar) *" at bounding box center [721, 92] width 361 height 45
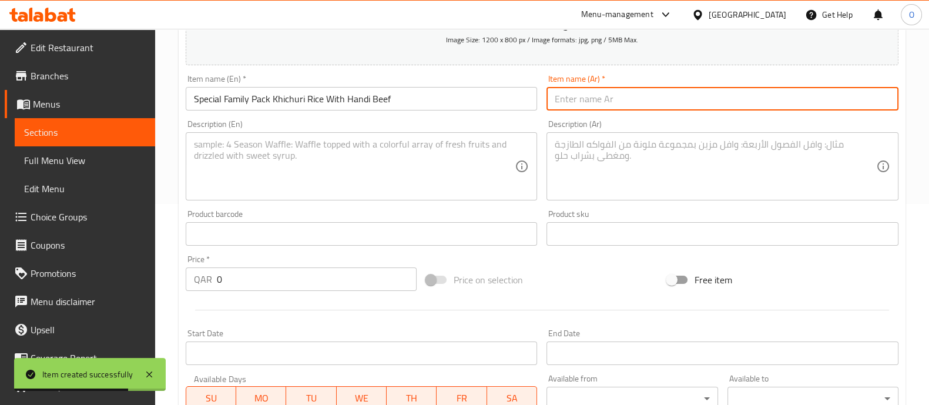
click at [596, 106] on input "text" at bounding box center [722, 98] width 352 height 23
paste input "أرز خيشوري مع لحم [PERSON_NAME]"
type input "أرز خيشوري مع لحم [PERSON_NAME]"
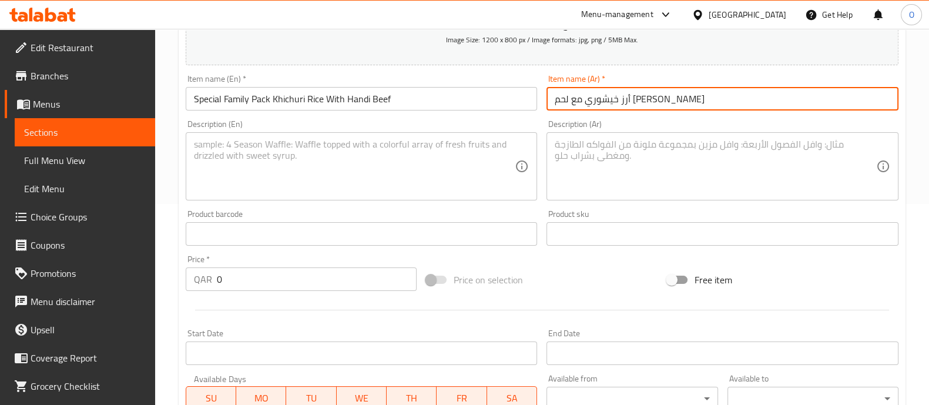
click at [323, 149] on textarea at bounding box center [354, 167] width 321 height 56
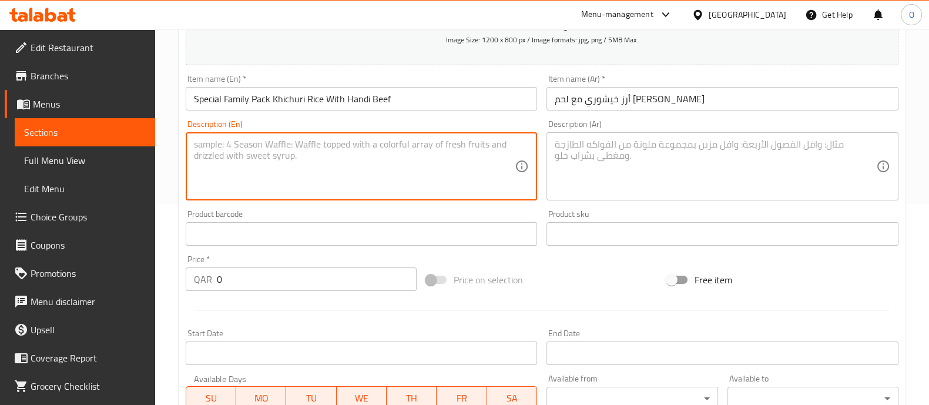
paste textarea "Khichuri rice with 500gm beef. 4/5 person"
type textarea "Khichuri rice with 500gm beef. 4/5 person"
click at [647, 148] on textarea at bounding box center [714, 167] width 321 height 56
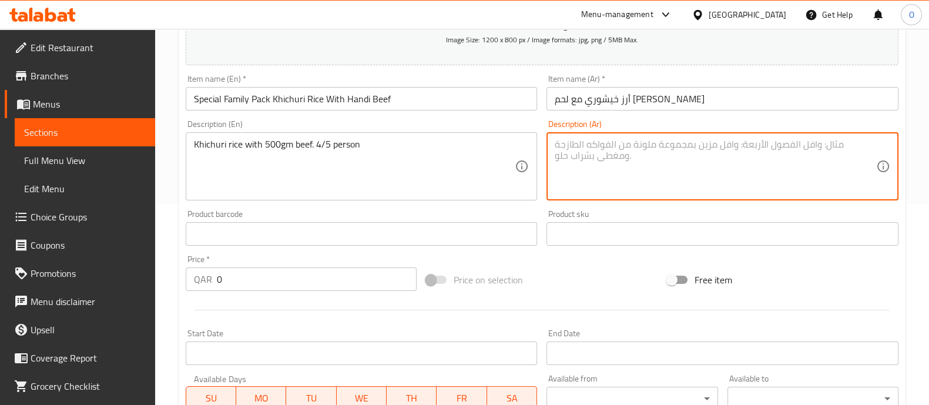
paste textarea "خيشوري بالأرز مع 500 جرام من اللحم البقري. 4/5 أشخاص"
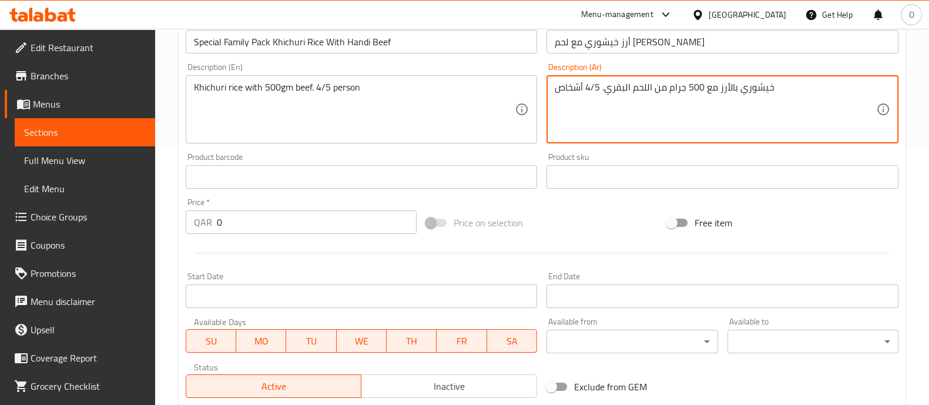
scroll to position [261, 0]
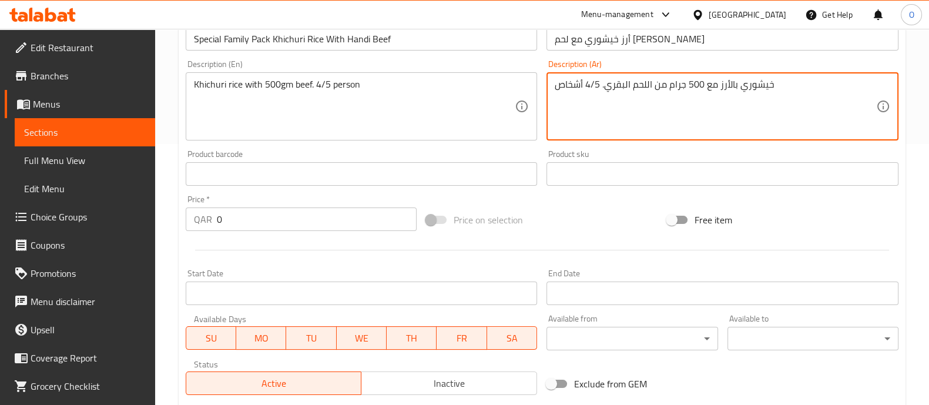
type textarea "خيشوري بالأرز مع 500 جرام من اللحم البقري. 4/5 أشخاص"
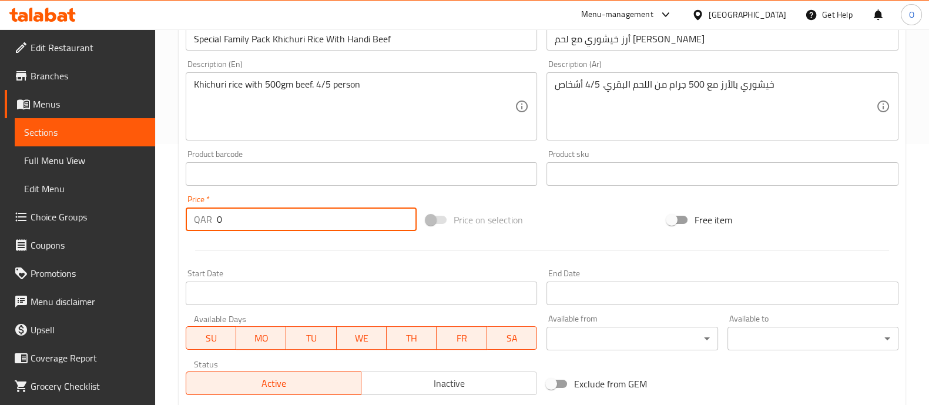
click at [261, 220] on input "0" at bounding box center [317, 218] width 200 height 23
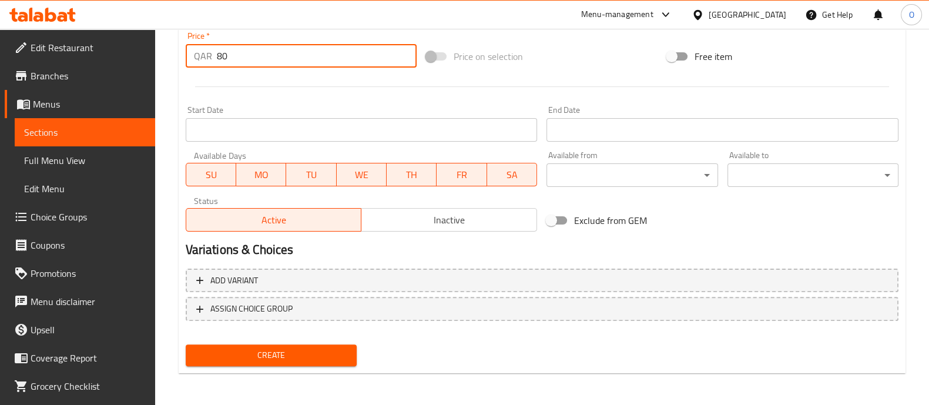
type input "80"
click at [273, 353] on span "Create" at bounding box center [271, 355] width 152 height 15
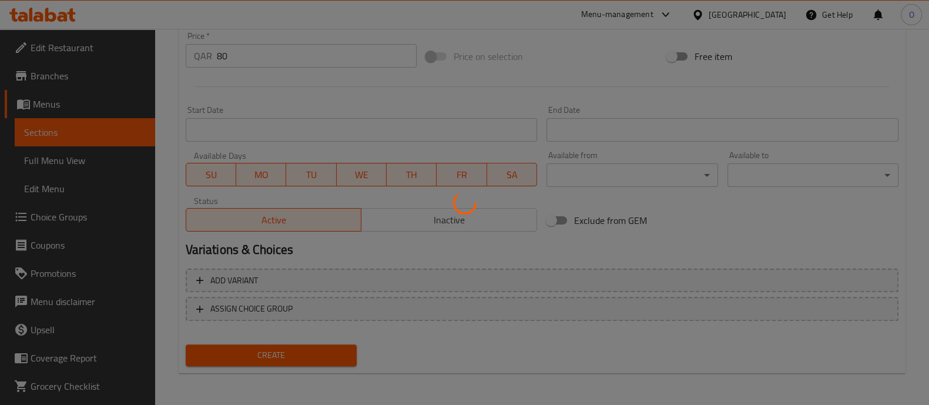
type input "0"
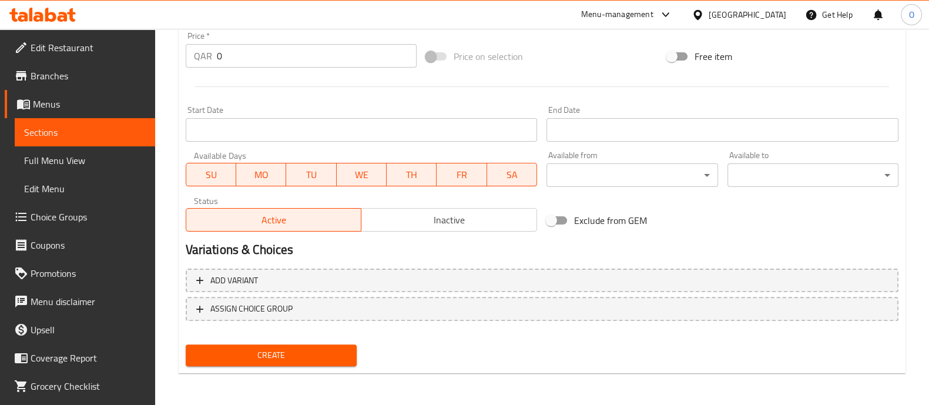
click at [106, 129] on span "Sections" at bounding box center [85, 132] width 122 height 14
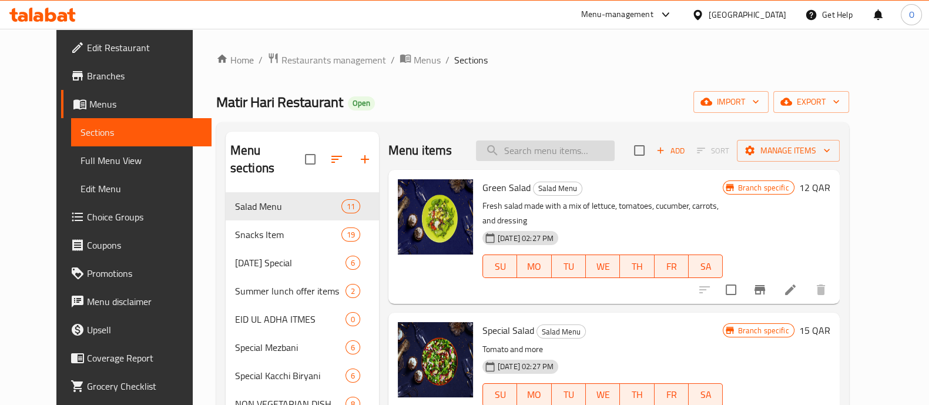
click at [553, 154] on input "search" at bounding box center [545, 150] width 139 height 21
paste input "Chicken [PERSON_NAME] Vuna With White Rice"
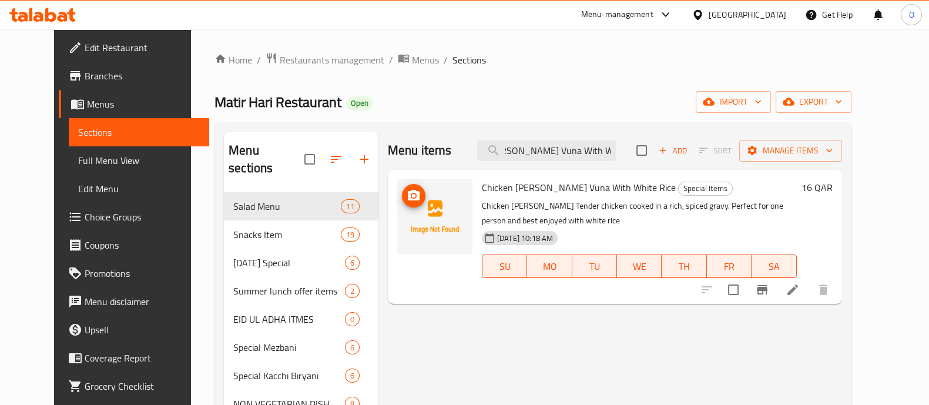
click at [408, 197] on icon "upload picture" at bounding box center [414, 195] width 12 height 11
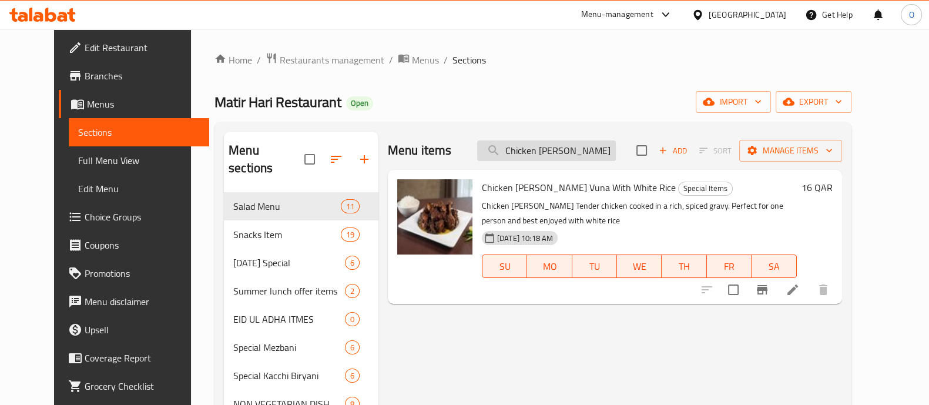
click at [551, 140] on input "Chicken [PERSON_NAME] Vuna With White Rice" at bounding box center [546, 150] width 139 height 21
paste input "Akhni biriyani"
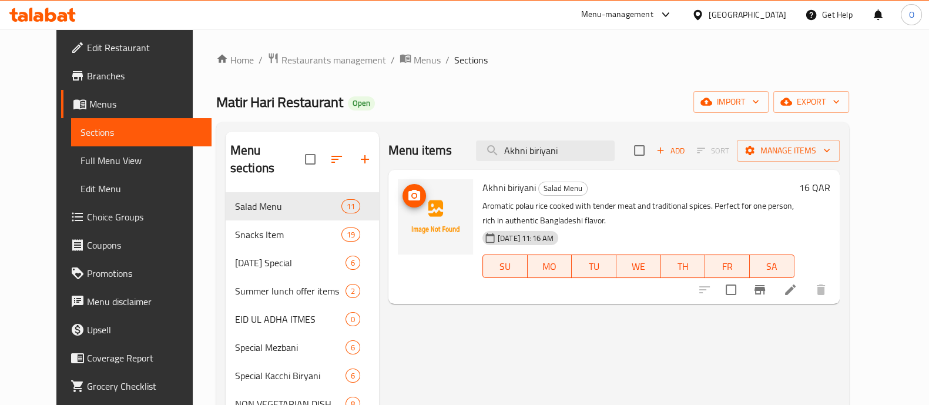
click at [402, 195] on span "upload picture" at bounding box center [413, 196] width 23 height 14
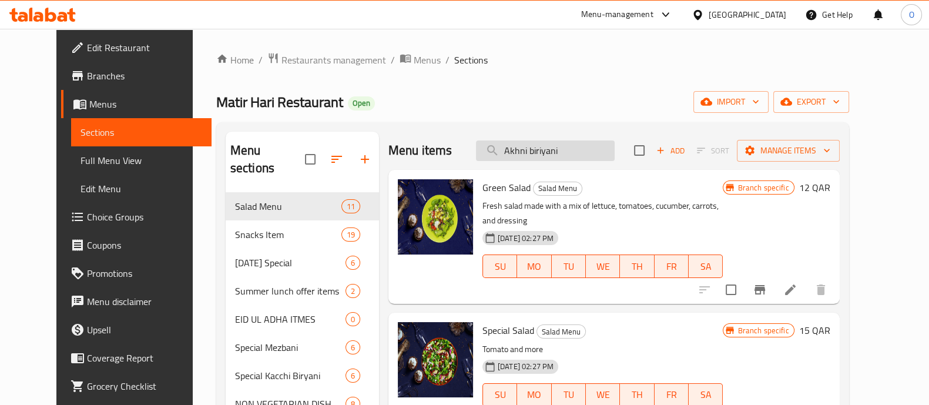
click at [564, 142] on input "Akhni biriyani" at bounding box center [545, 150] width 139 height 21
click at [543, 144] on input "Akhni biriyani" at bounding box center [545, 150] width 139 height 21
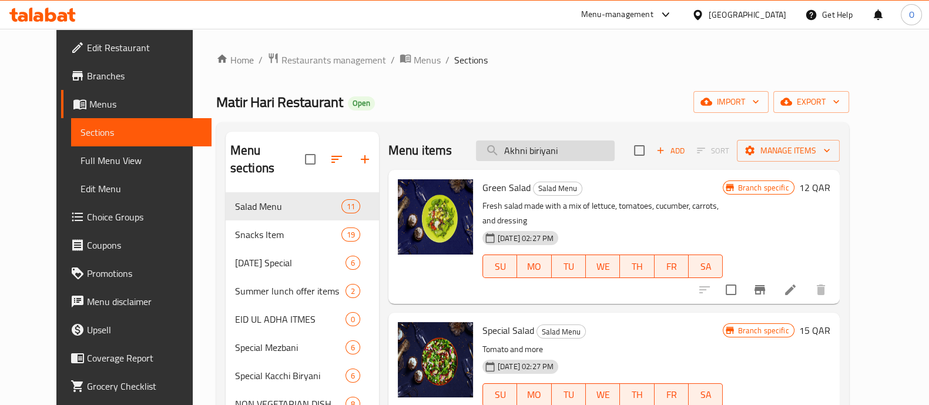
click at [543, 144] on input "Akhni biriyani" at bounding box center [545, 150] width 139 height 21
paste input "Special Family pack handi Beef with pulao."
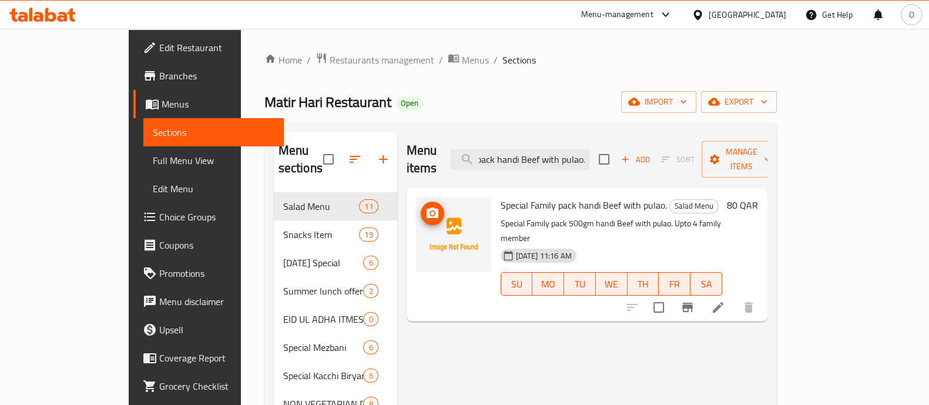
type input "Special Family pack handi Beef with pulao."
click at [430, 211] on circle "upload picture" at bounding box center [432, 213] width 4 height 4
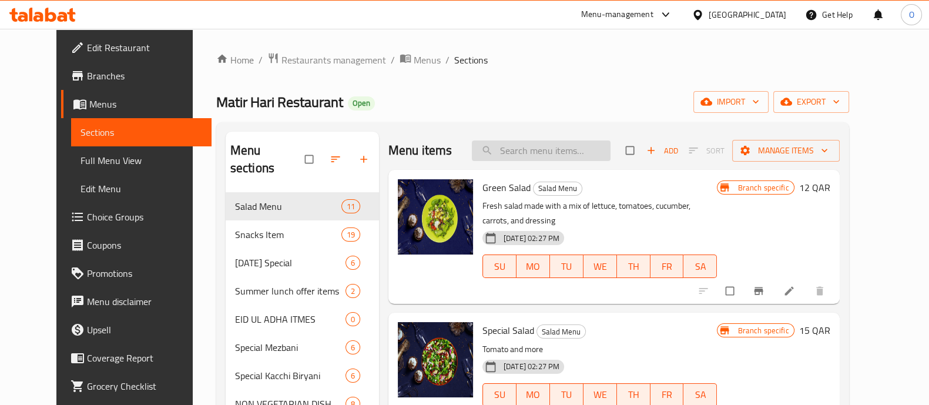
click at [568, 152] on input "search" at bounding box center [541, 150] width 139 height 21
paste input "Special Family pack handi Beef with pulao."
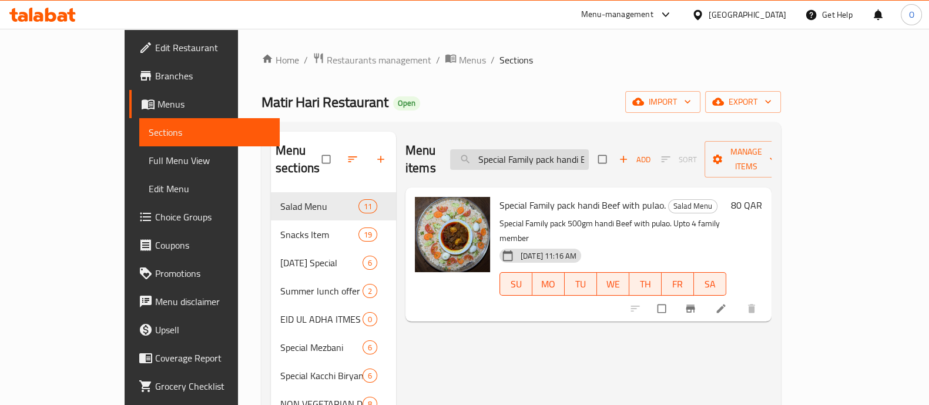
click at [549, 157] on input "Special Family pack handi Beef with pulao." at bounding box center [519, 159] width 139 height 21
paste input "duck with pulao"
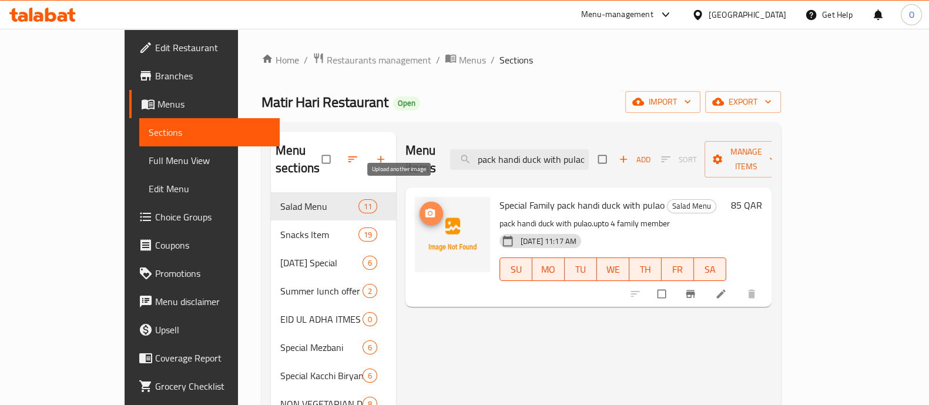
click at [425, 208] on icon "upload picture" at bounding box center [430, 212] width 10 height 9
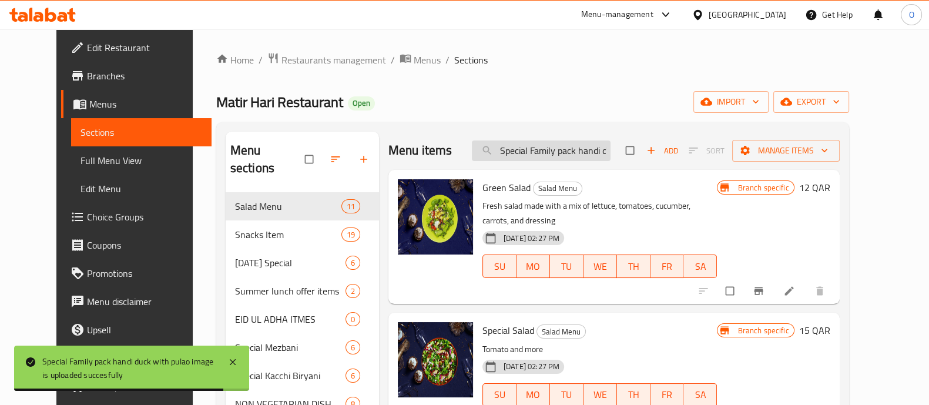
click at [543, 142] on input "Special Family pack handi duck with pulao" at bounding box center [541, 150] width 139 height 21
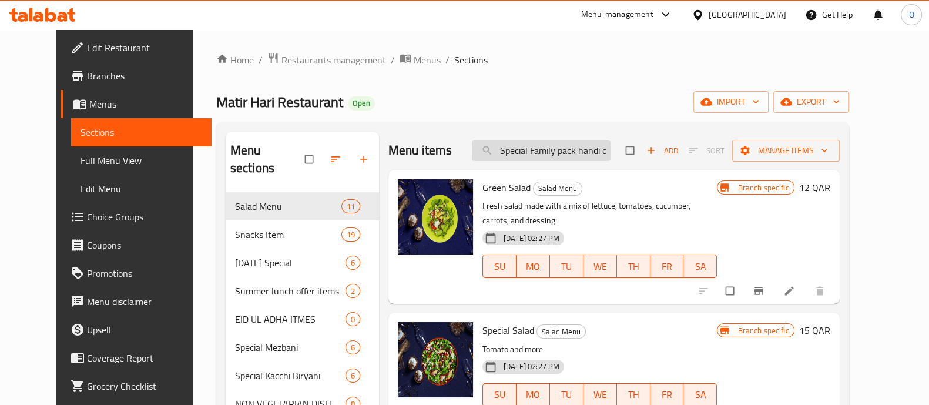
paste input "chicken Roast with khichuri rice"
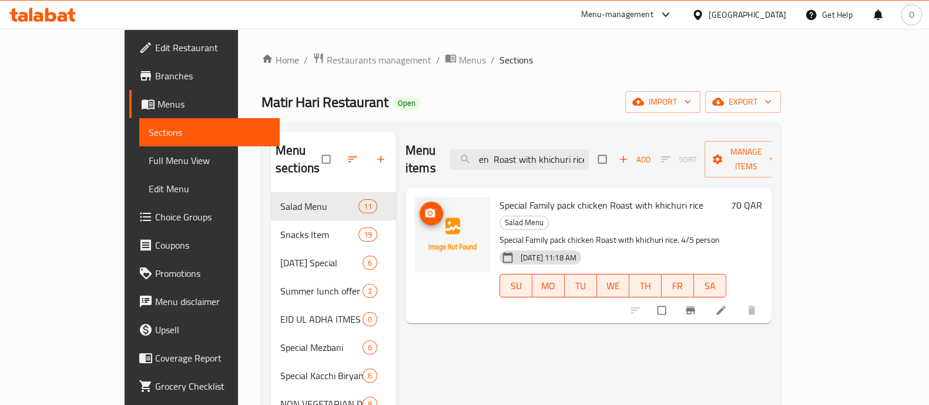
click at [425, 208] on icon "upload picture" at bounding box center [430, 212] width 10 height 9
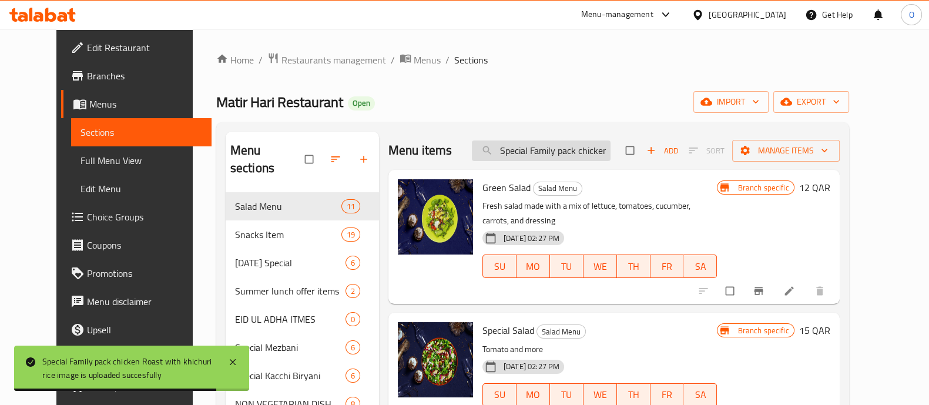
click at [538, 151] on input "Special Family pack chicken Roast with khichuri rice" at bounding box center [541, 150] width 139 height 21
paste input "Pack Pulao/Ghee Rice With Full Chicken Roast"
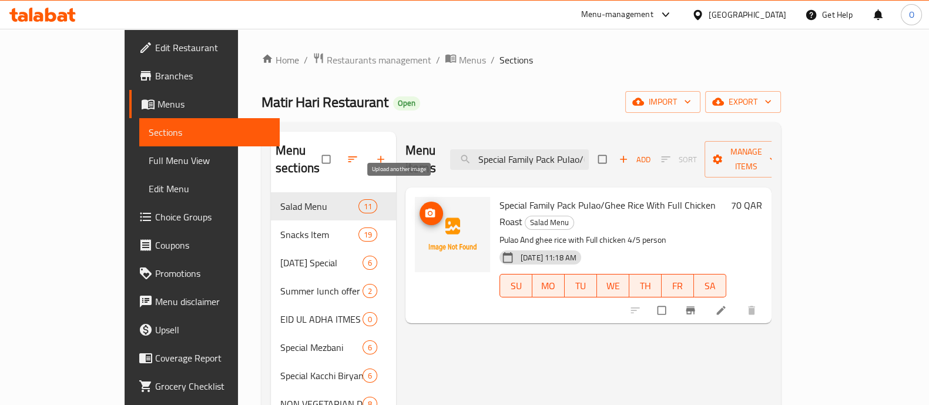
click at [425, 208] on icon "upload picture" at bounding box center [430, 212] width 10 height 9
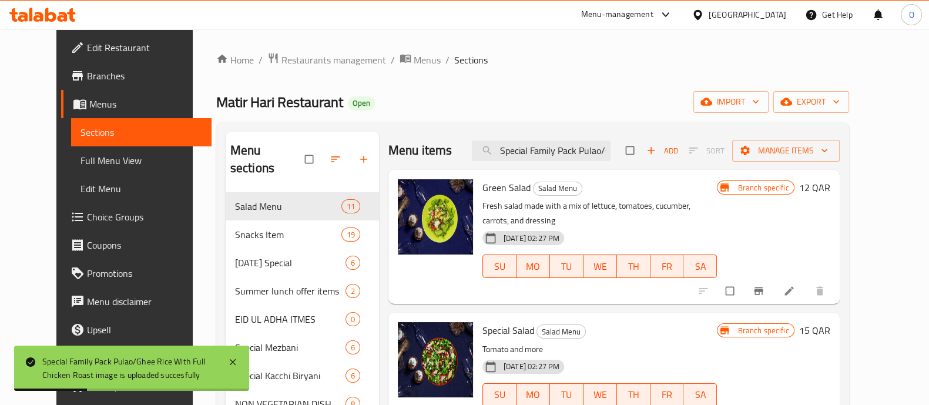
click at [527, 166] on div "Menu items Special Family Pack Pulao/Ghee Rice With Full Chicken Roast Add Sort…" at bounding box center [613, 151] width 451 height 38
click at [551, 149] on input "Special Family Pack Pulao/Ghee Rice With Full Chicken Roast" at bounding box center [541, 150] width 139 height 21
paste input "Khichuri Rice With Duck Curry"
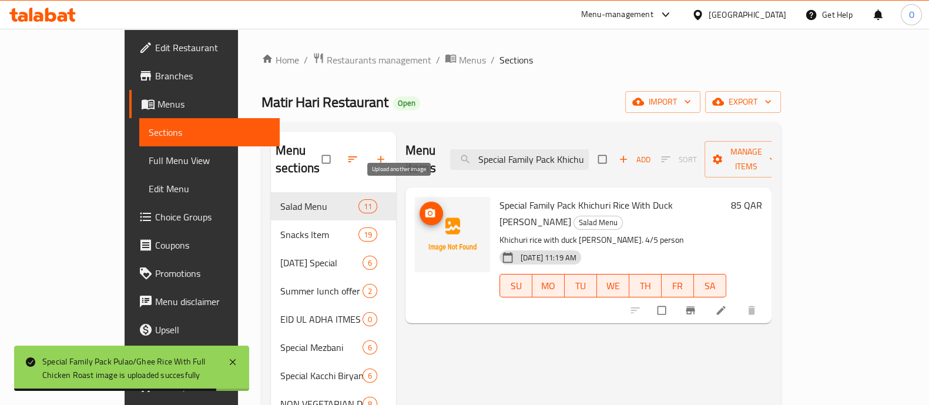
click at [419, 207] on span "upload picture" at bounding box center [430, 213] width 23 height 12
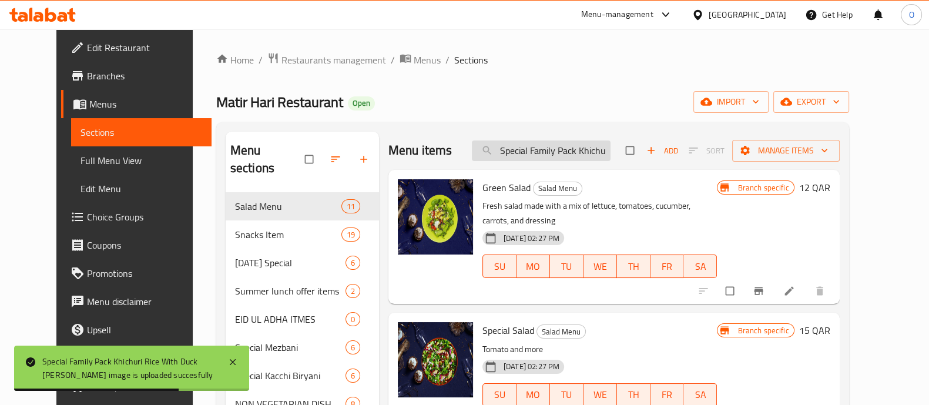
click at [551, 142] on input "Special Family Pack Khichuri Rice With Duck [PERSON_NAME]" at bounding box center [541, 150] width 139 height 21
paste input "Handi Beef"
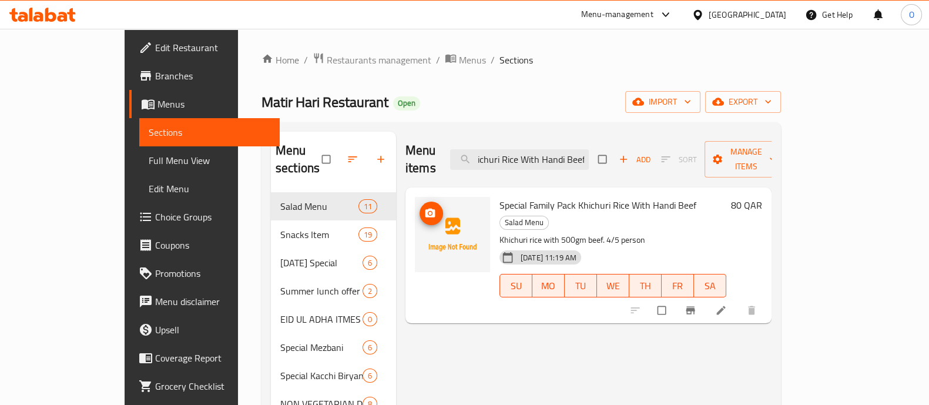
type input "Special Family Pack Khichuri Rice With Handi Beef"
click at [425, 208] on icon "upload picture" at bounding box center [430, 212] width 10 height 9
